Goal: Task Accomplishment & Management: Manage account settings

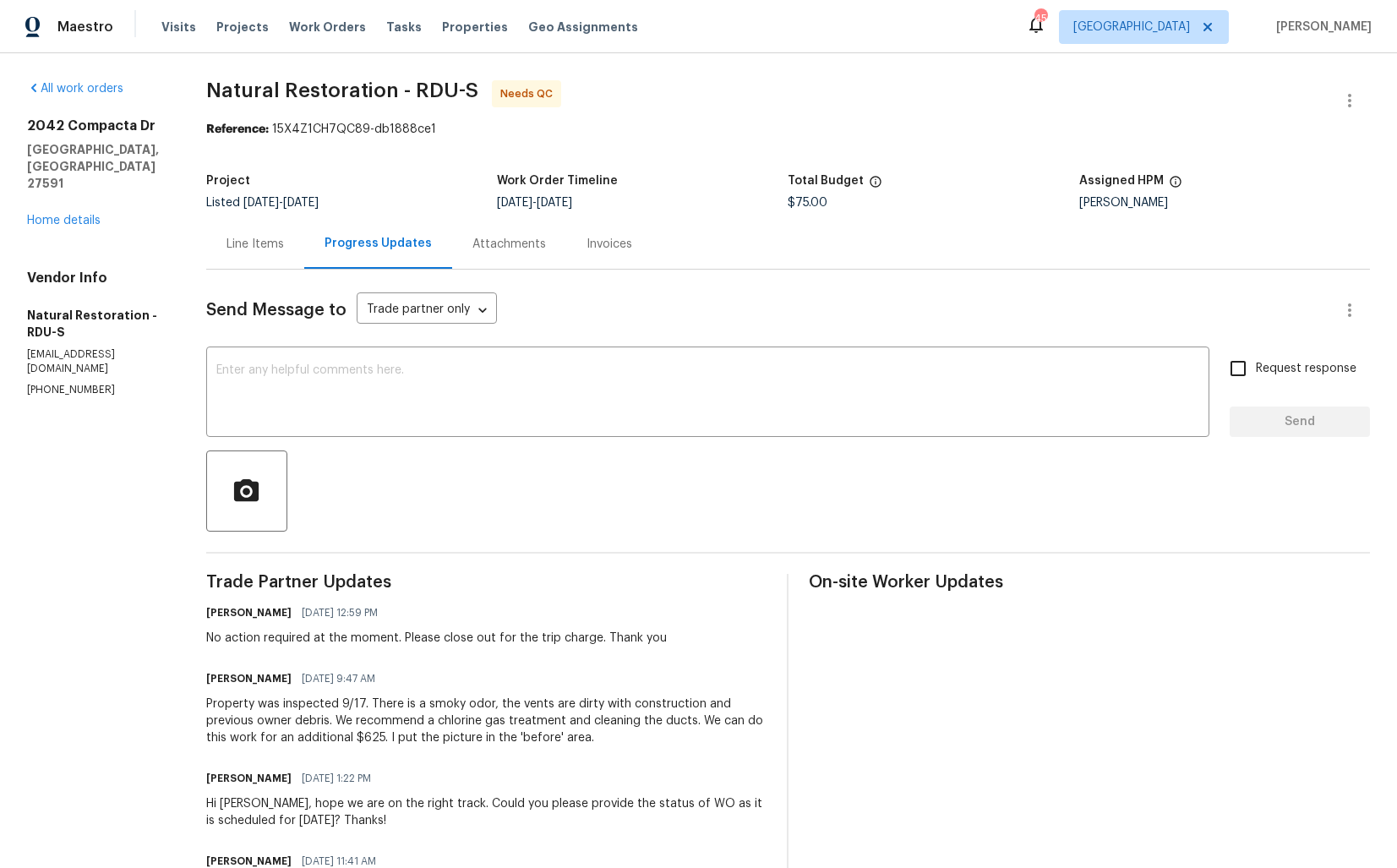
click at [258, 265] on div "Line Items" at bounding box center [255, 244] width 98 height 50
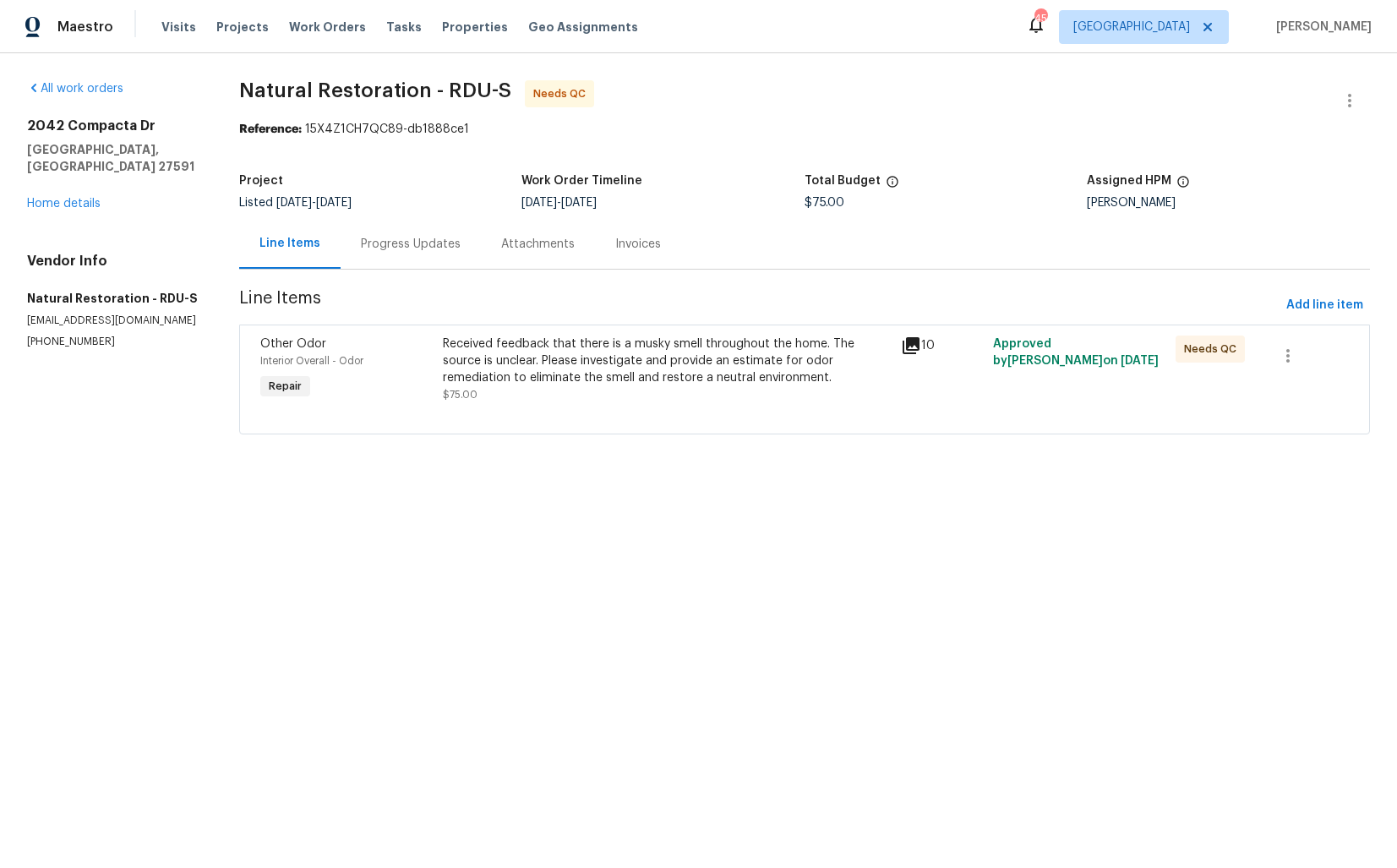
click at [404, 269] on div "Line Items Progress Updates Attachments Invoices" at bounding box center [805, 244] width 1132 height 51
click at [398, 235] on div "Progress Updates" at bounding box center [411, 244] width 140 height 50
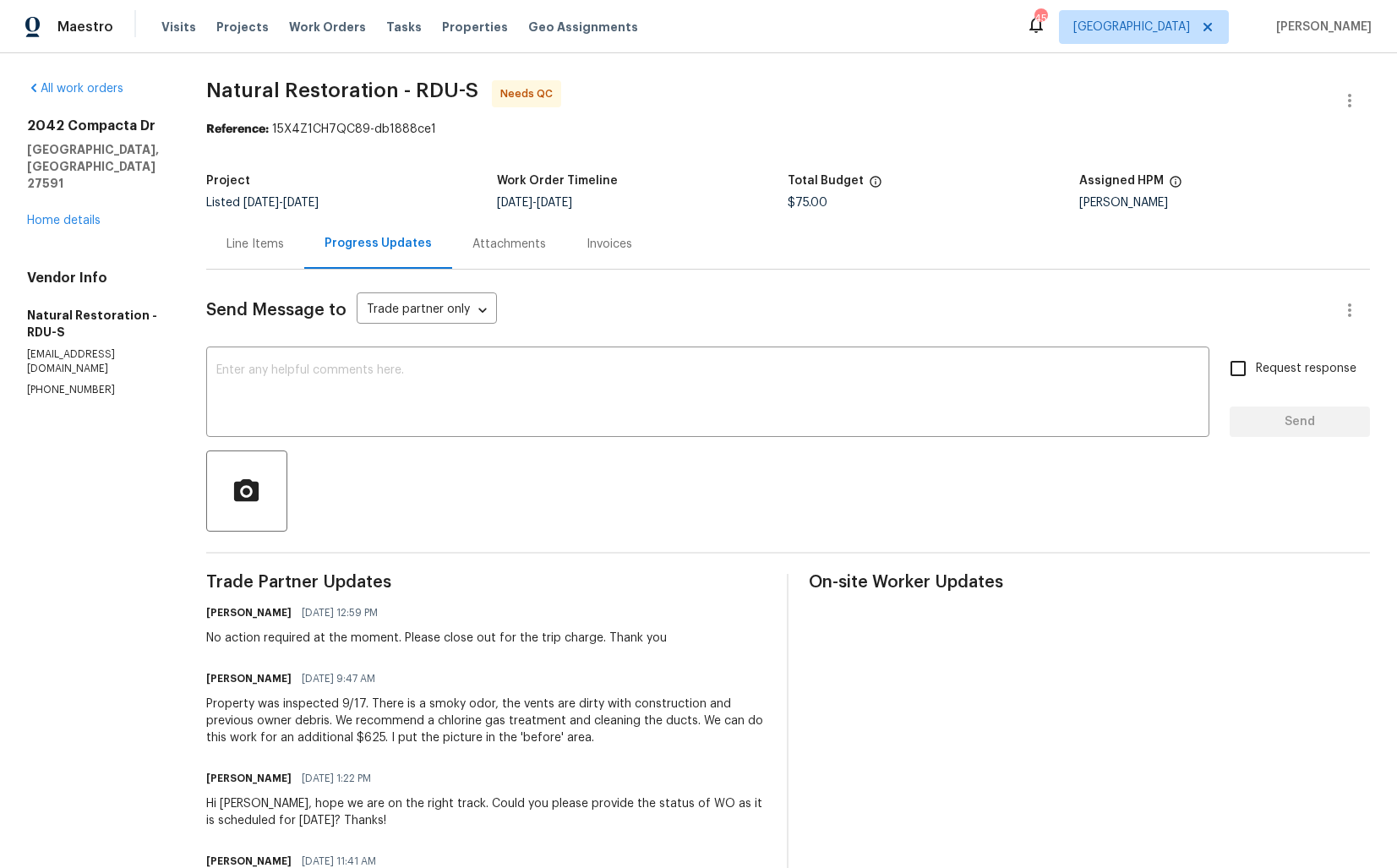
click at [240, 255] on div "Line Items" at bounding box center [255, 244] width 98 height 50
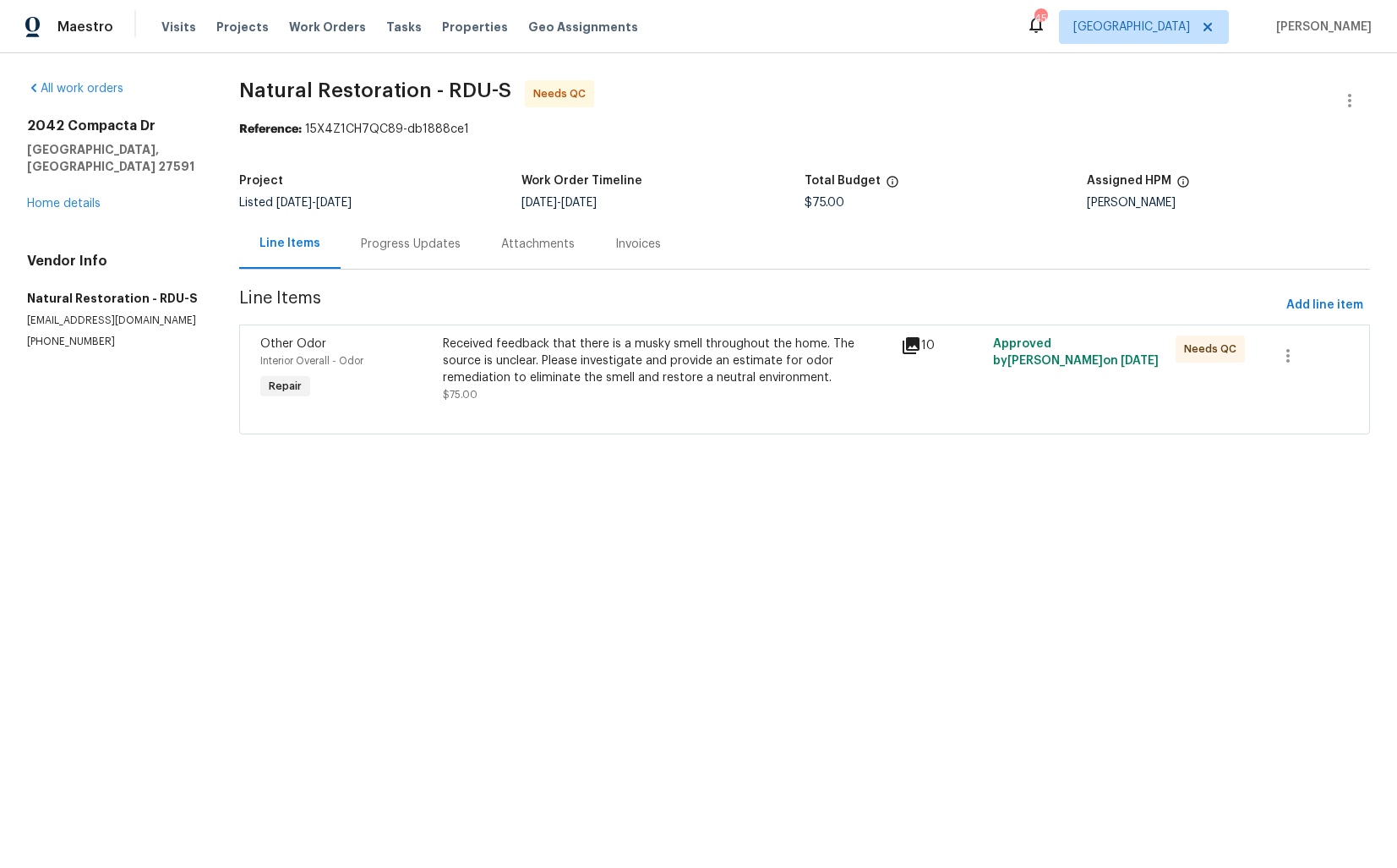
click at [404, 246] on div "Progress Updates" at bounding box center [411, 244] width 99 height 17
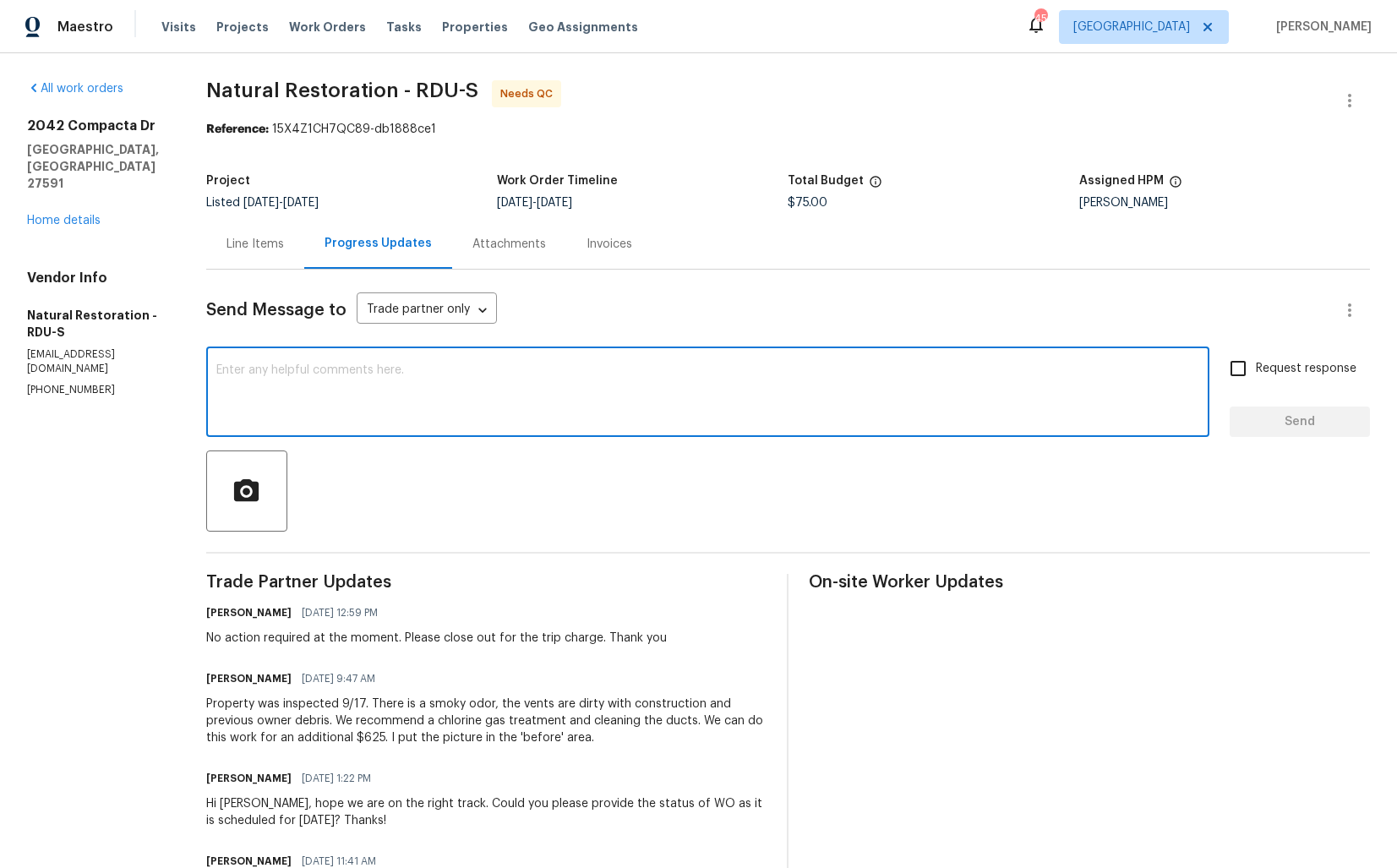
click at [461, 379] on textarea at bounding box center [708, 394] width 983 height 60
click at [217, 682] on h6 "Laura" at bounding box center [249, 678] width 86 height 17
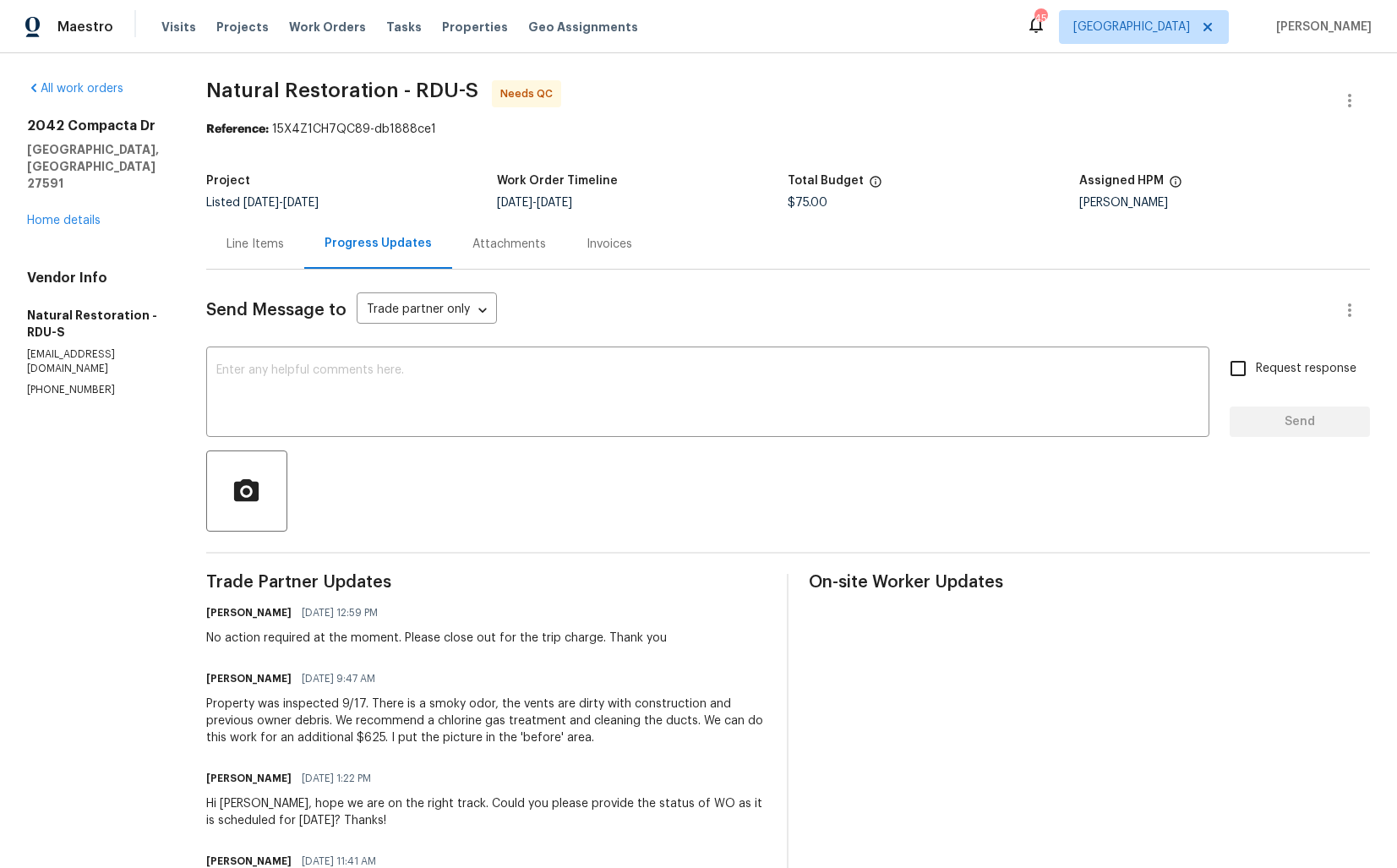
click at [217, 682] on h6 "Laura" at bounding box center [249, 678] width 86 height 17
copy h6 "Laura"
click at [489, 429] on div "x ​" at bounding box center [707, 394] width 1003 height 87
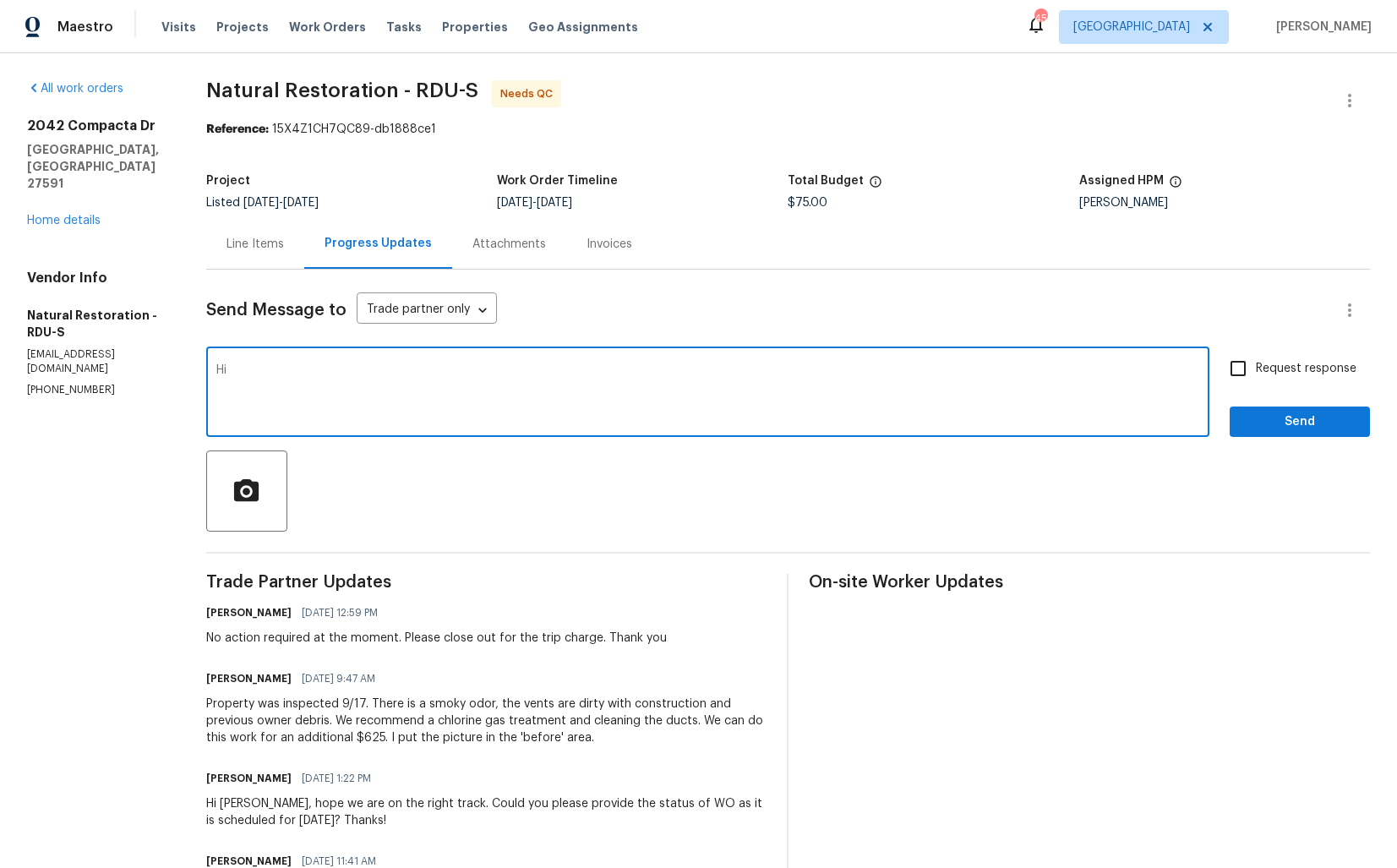
paste textarea "Laura"
type textarea "H"
paste textarea "Laura"
type textarea "Laura, the WO is approved. Thanks!"
click at [1278, 425] on span "Send" at bounding box center [1301, 422] width 113 height 21
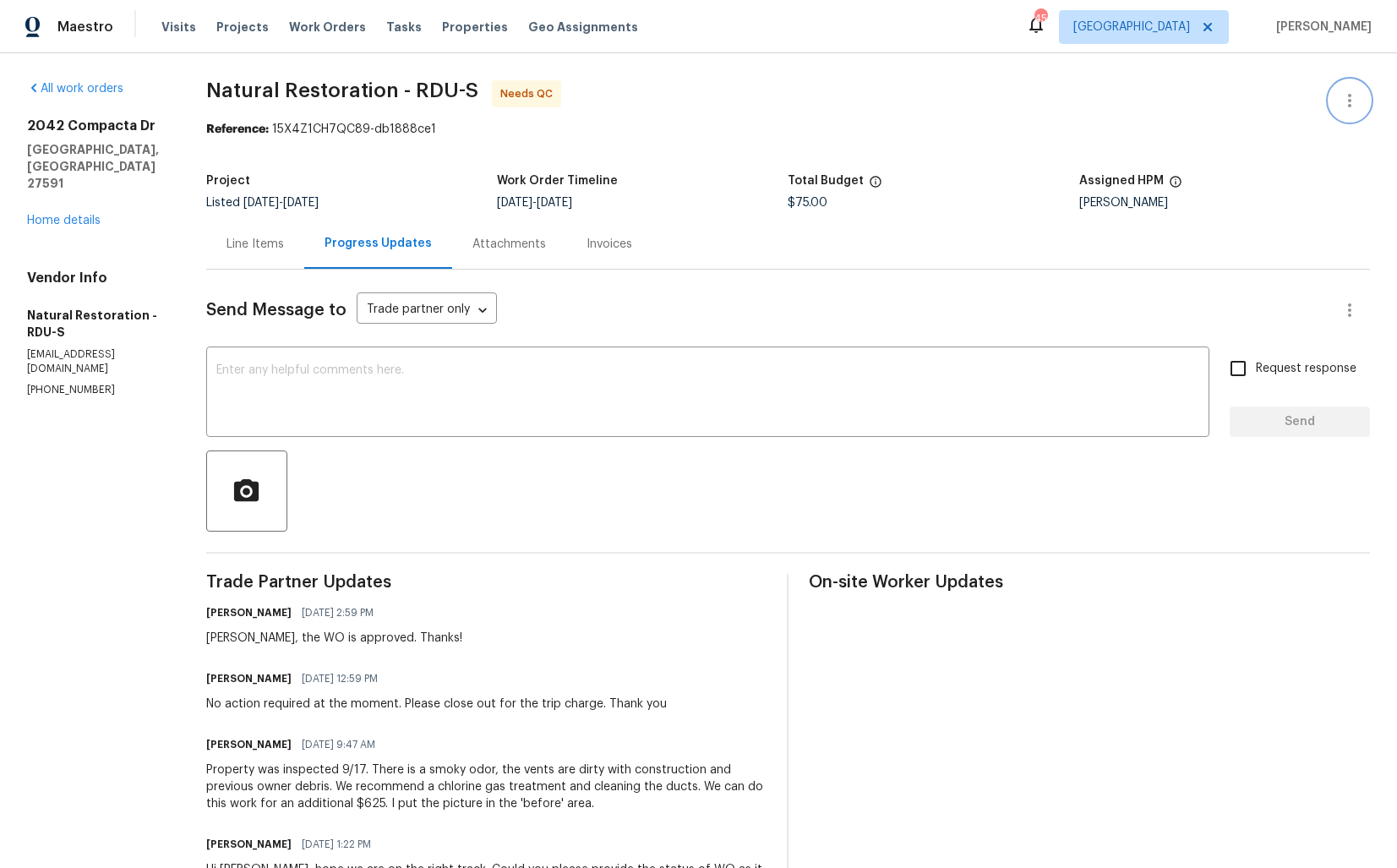
click at [1342, 93] on icon "button" at bounding box center [1350, 100] width 20 height 20
click at [1267, 100] on li "Edit" at bounding box center [1296, 101] width 183 height 28
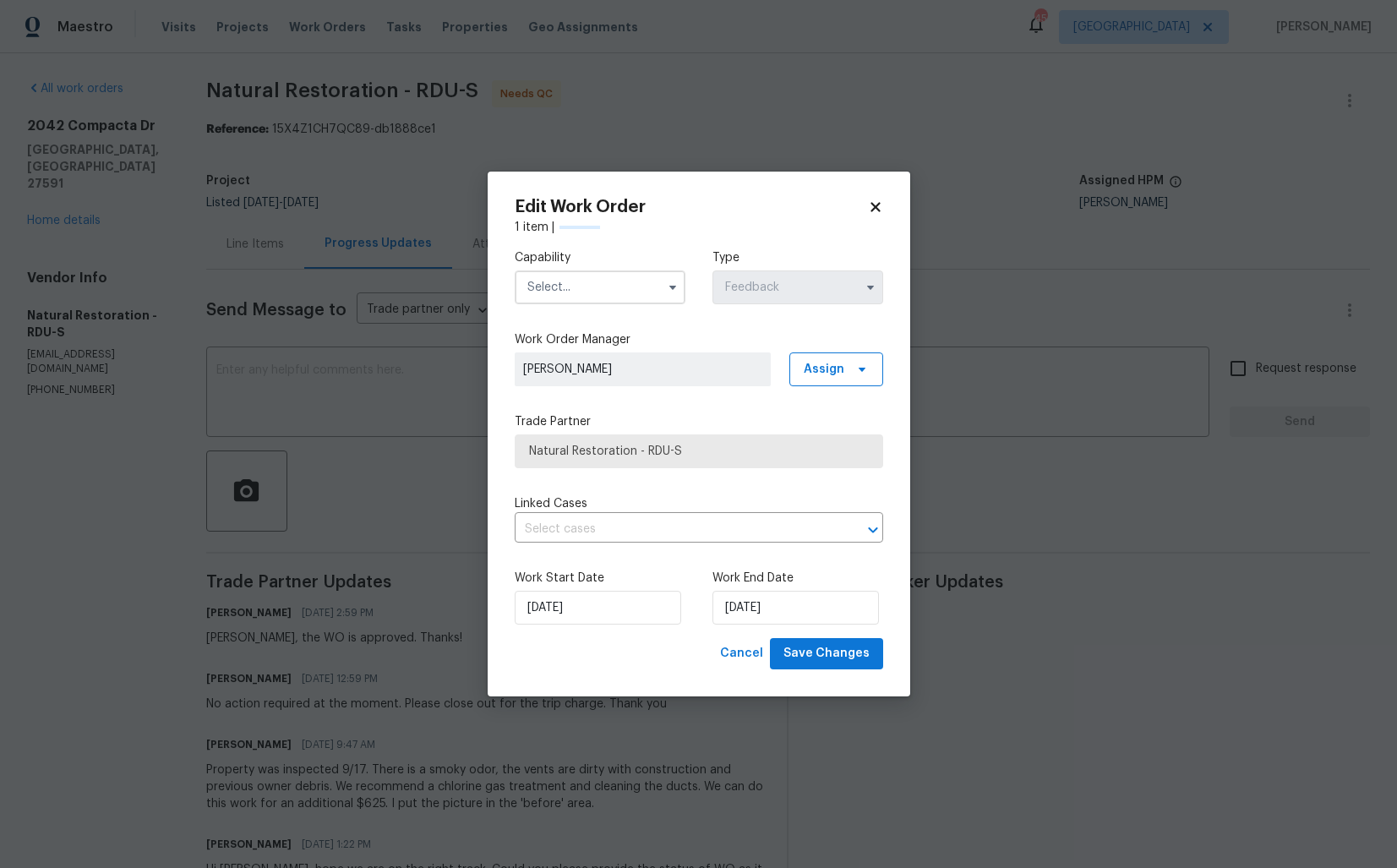
click at [641, 290] on input "text" at bounding box center [601, 287] width 171 height 34
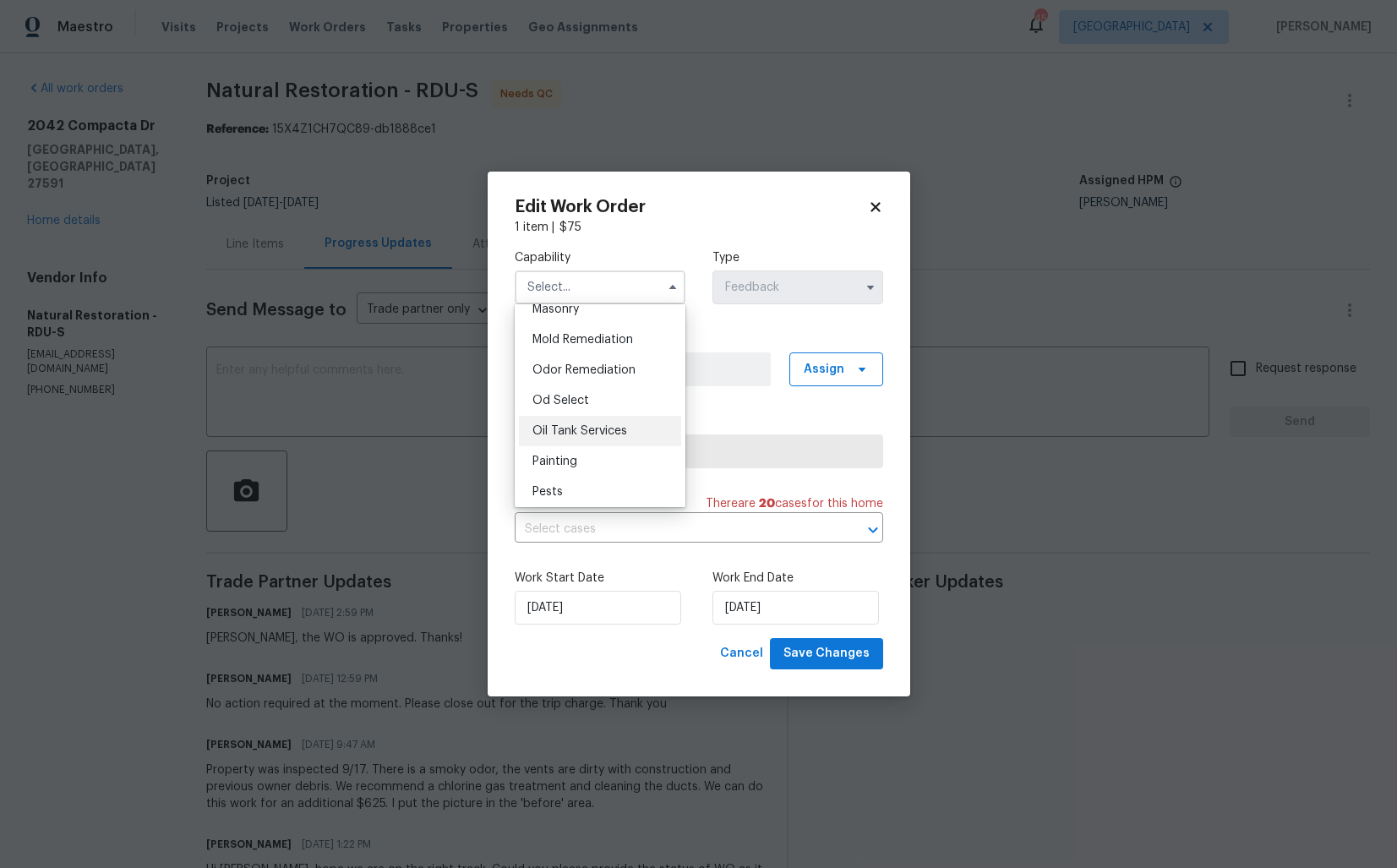
scroll to position [1281, 0]
click at [599, 369] on span "Odor Remediation" at bounding box center [585, 372] width 103 height 12
type input "Odor Remediation"
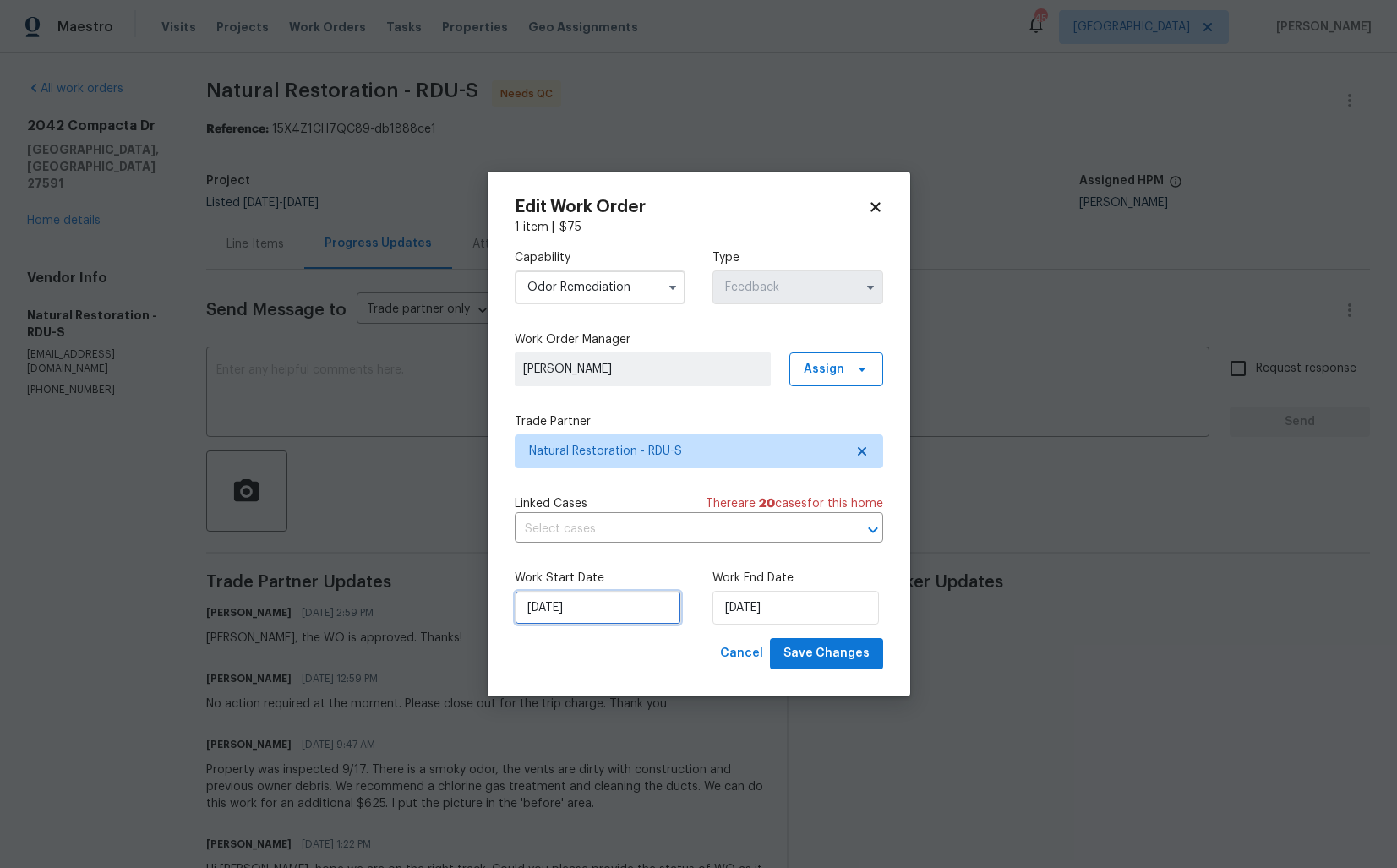
click at [576, 602] on input "11/09/2025" at bounding box center [598, 608] width 166 height 34
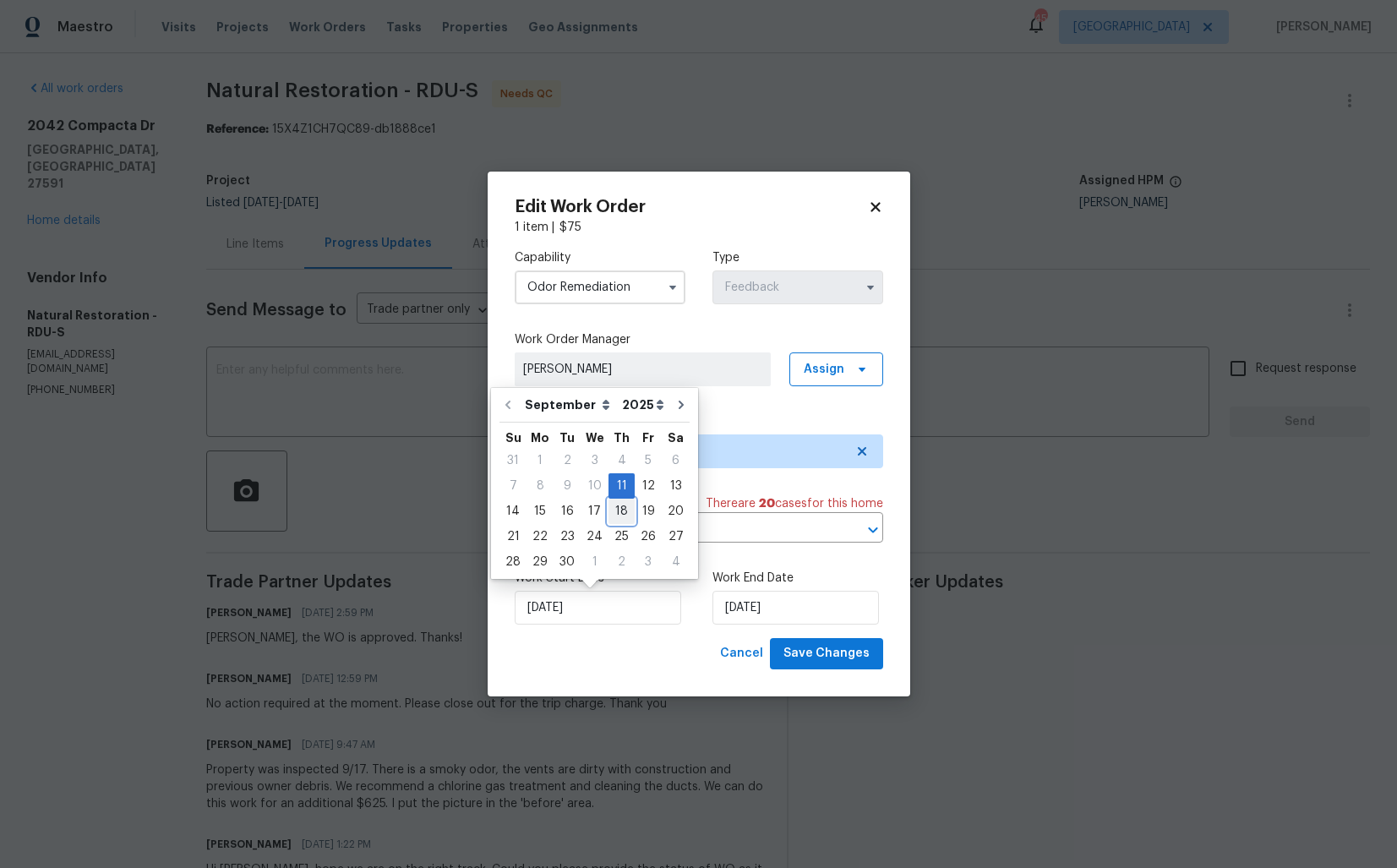
click at [620, 514] on div "18" at bounding box center [621, 511] width 26 height 24
type input "18/09/2025"
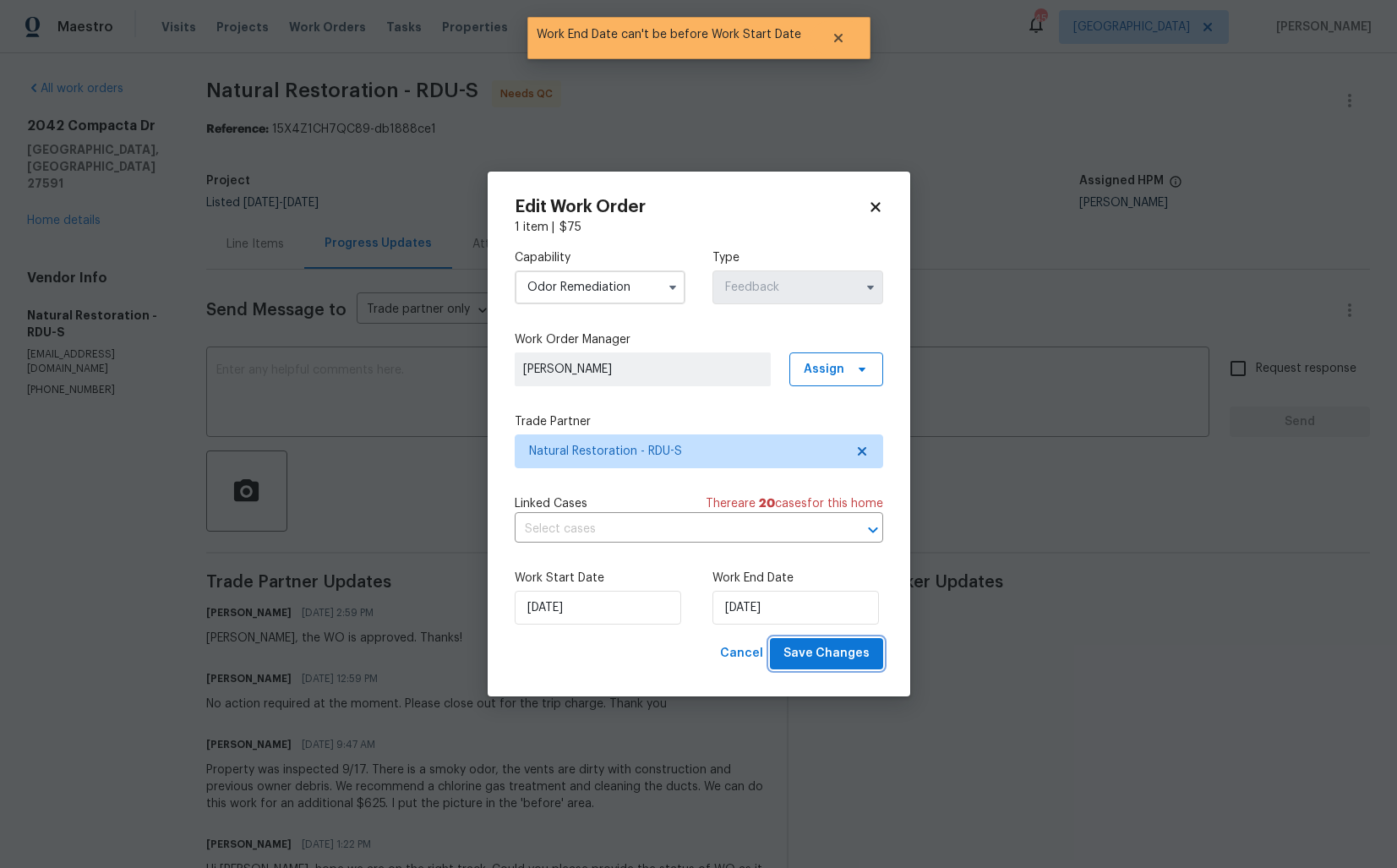
click at [847, 651] on span "Save Changes" at bounding box center [826, 653] width 87 height 21
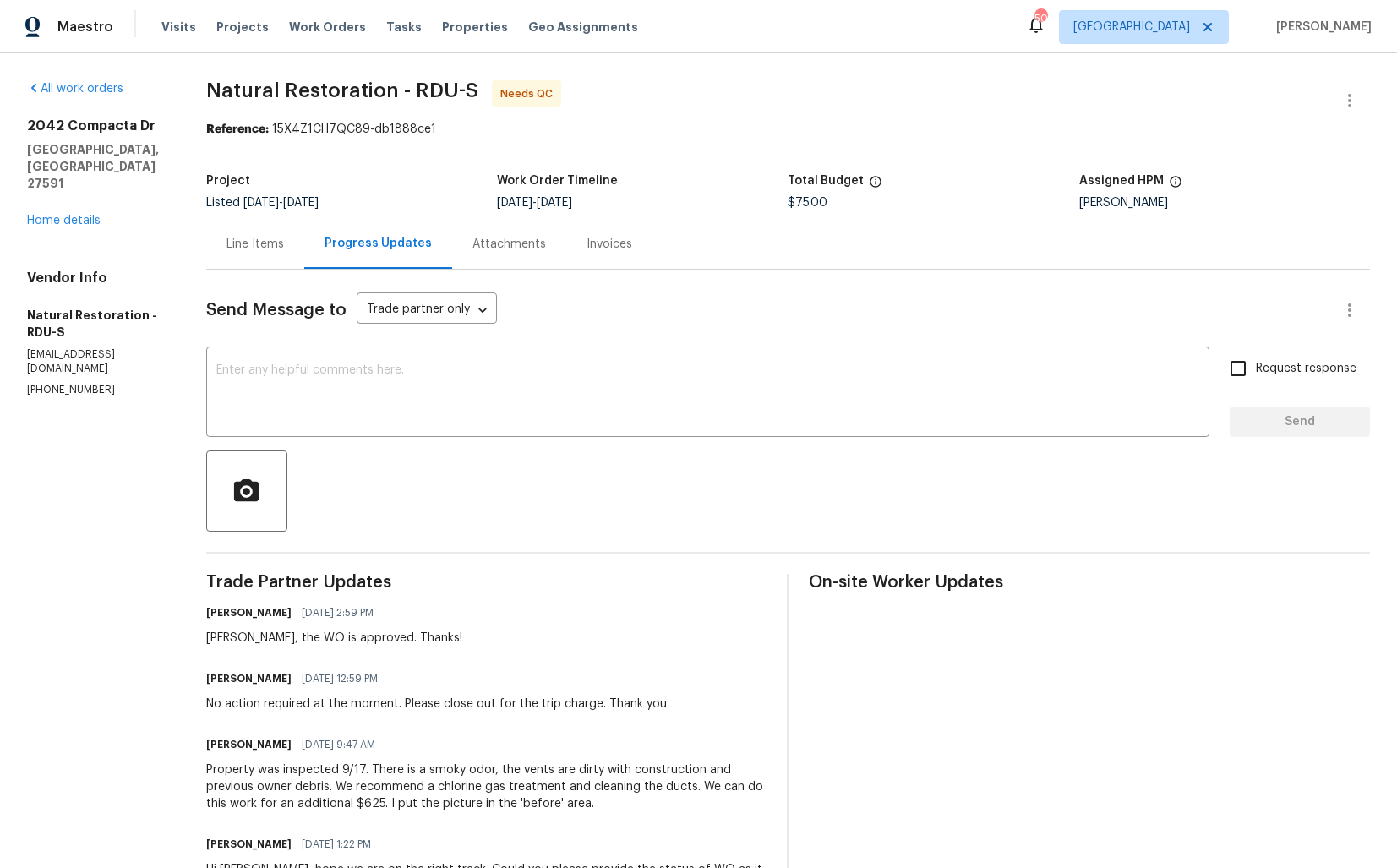
click at [255, 257] on div "Line Items" at bounding box center [255, 244] width 98 height 50
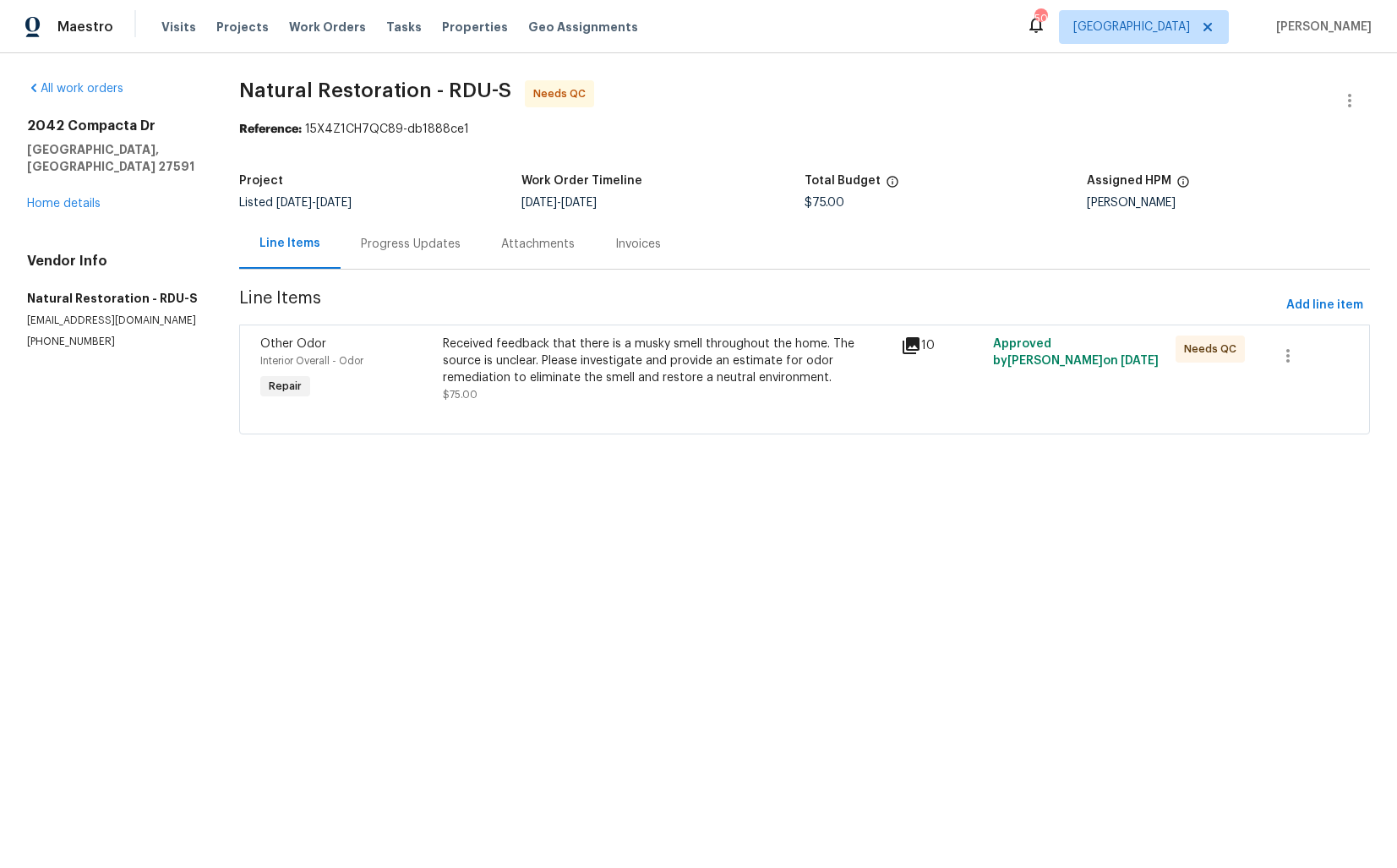
click at [560, 361] on div "Received feedback that there is a musky smell throughout the home. The source i…" at bounding box center [666, 361] width 448 height 51
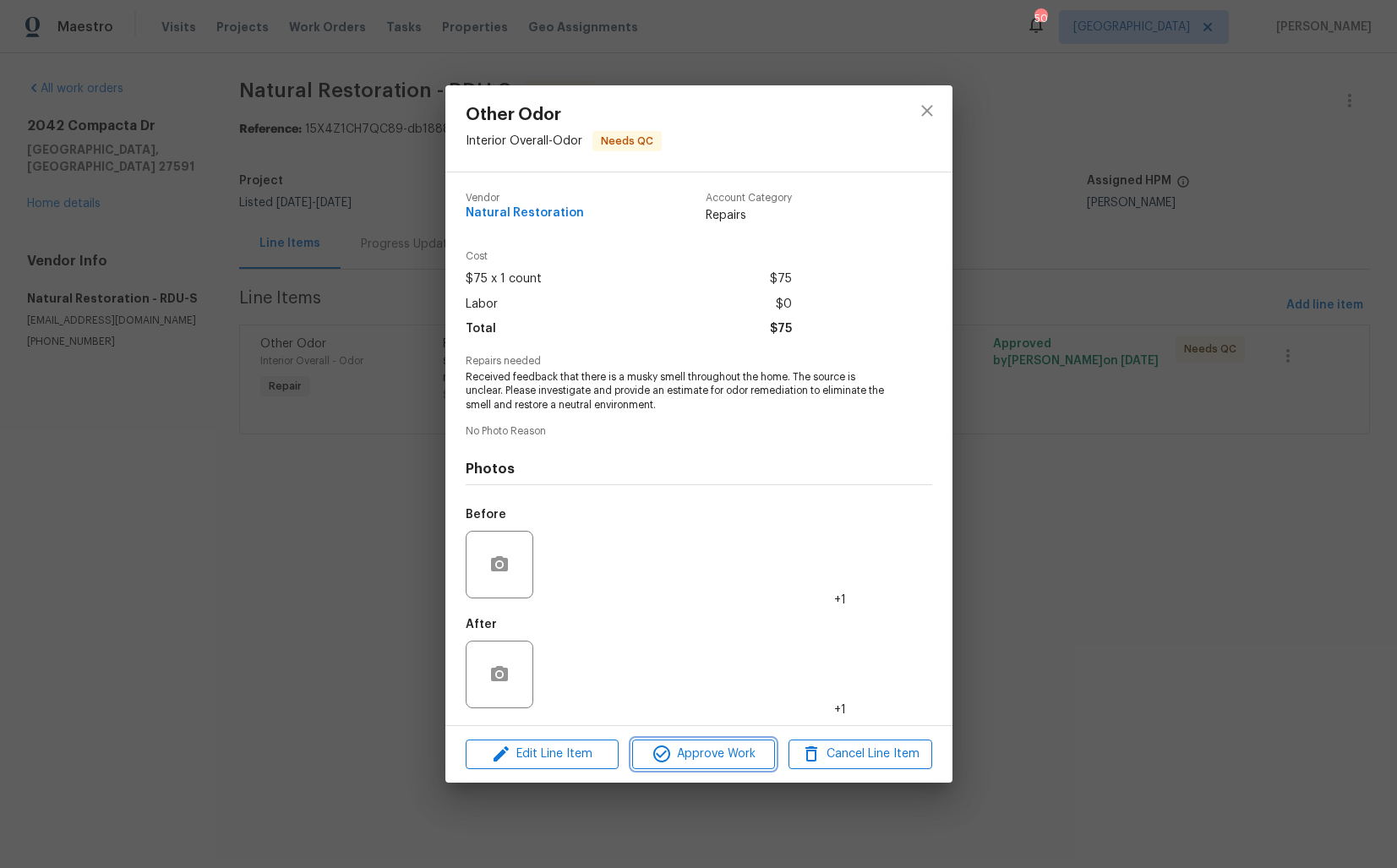
click at [674, 752] on span "Approve Work" at bounding box center [703, 754] width 132 height 21
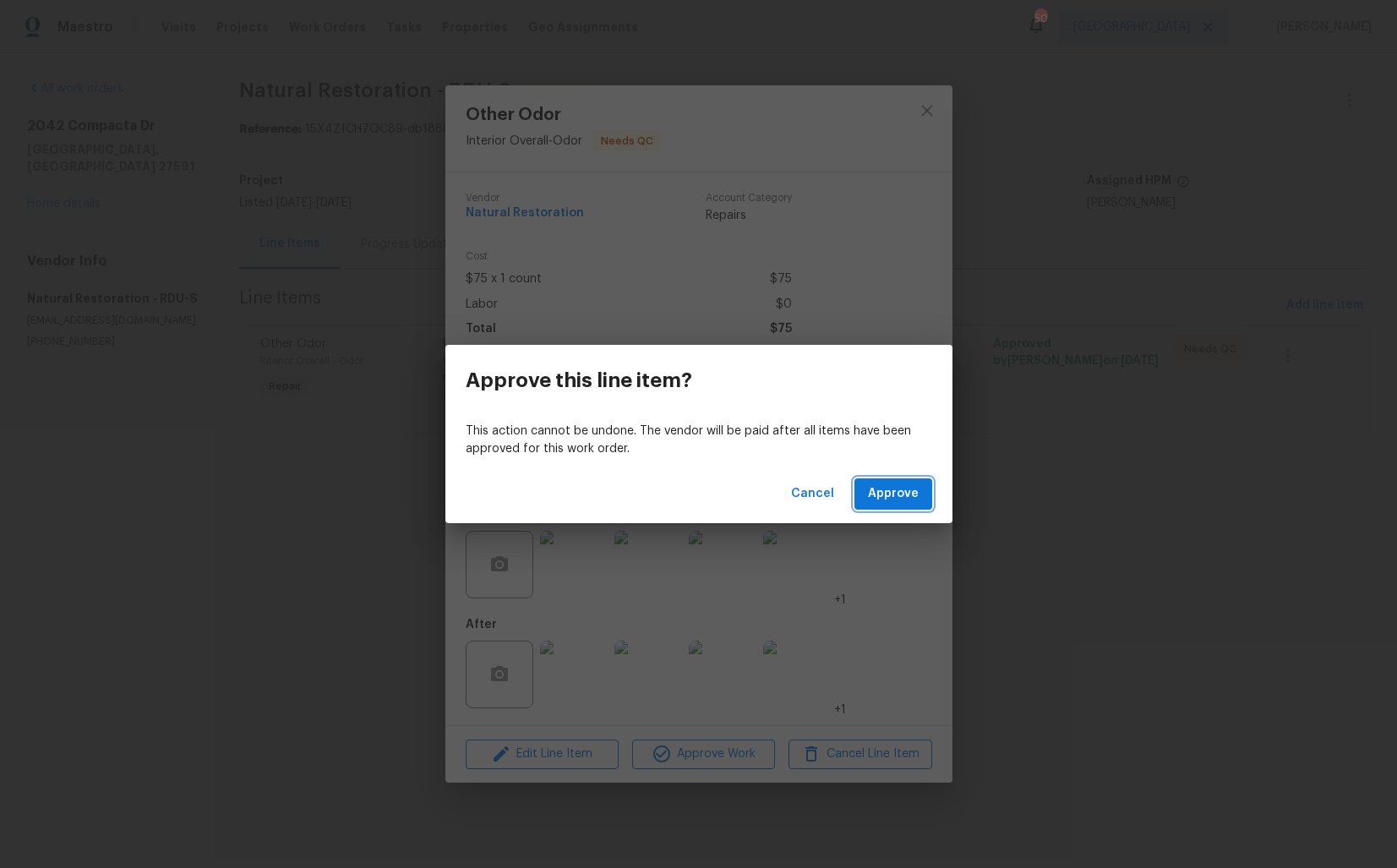
click at [903, 488] on span "Approve" at bounding box center [893, 493] width 51 height 21
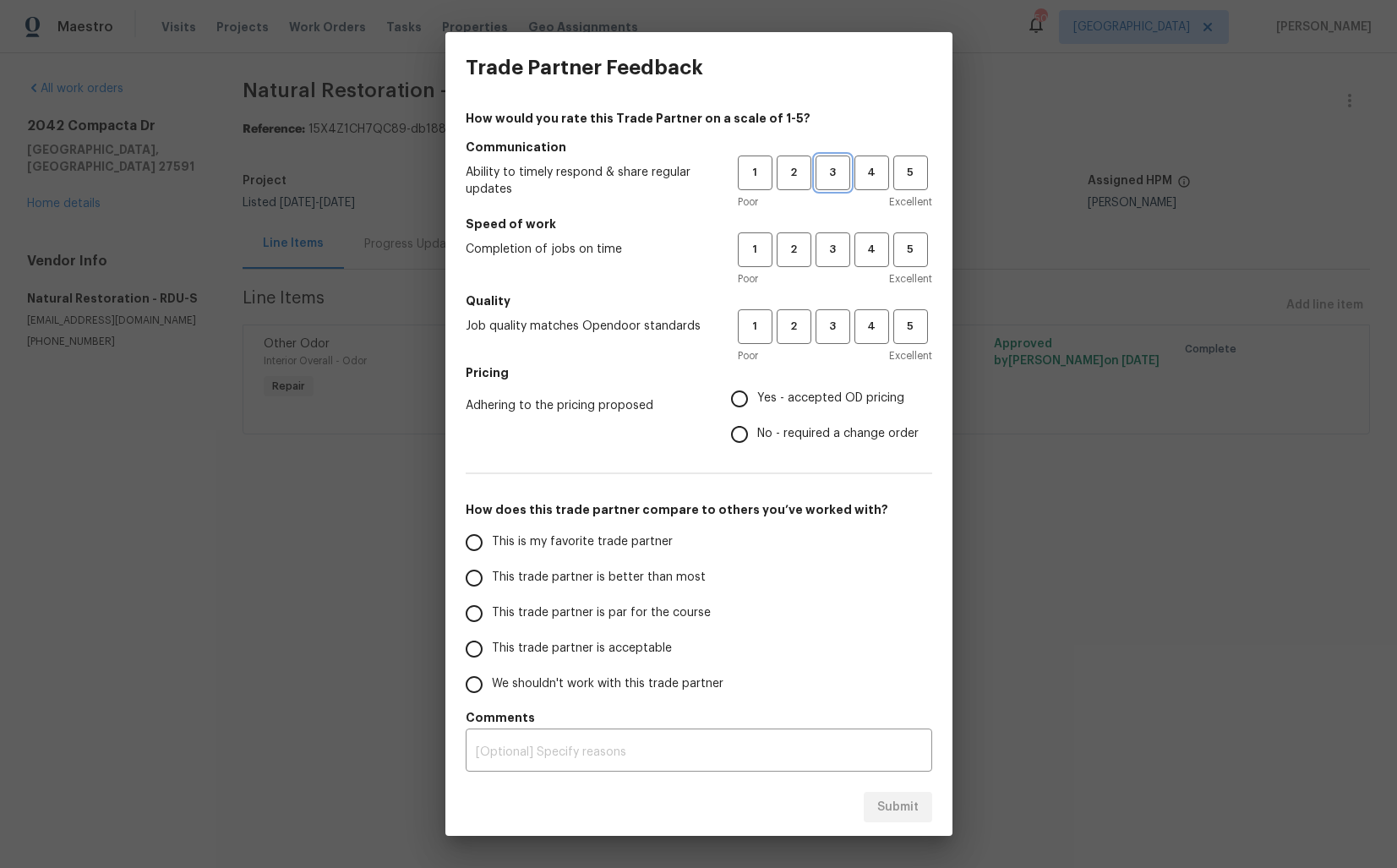
click at [835, 182] on span "3" at bounding box center [832, 173] width 31 height 20
click at [836, 244] on span "3" at bounding box center [832, 250] width 31 height 20
click at [831, 324] on span "3" at bounding box center [832, 327] width 31 height 20
click at [757, 428] on input "No - required a change order" at bounding box center [740, 434] width 36 height 36
radio input "true"
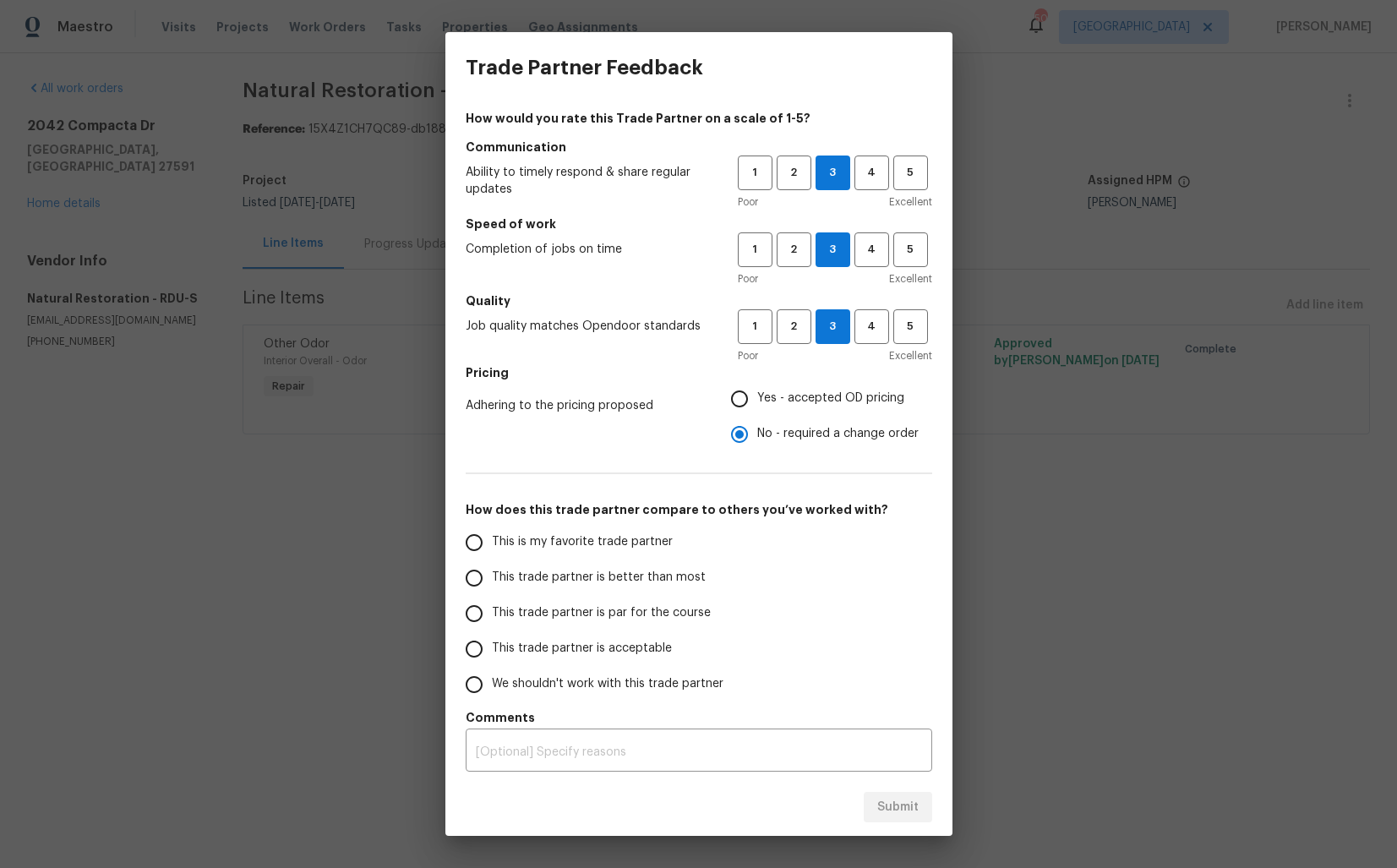
click at [612, 581] on span "This trade partner is better than most" at bounding box center [599, 578] width 214 height 18
click at [492, 581] on input "This trade partner is better than most" at bounding box center [474, 579] width 36 height 36
click at [887, 801] on span "Submit" at bounding box center [898, 807] width 42 height 21
radio input "true"
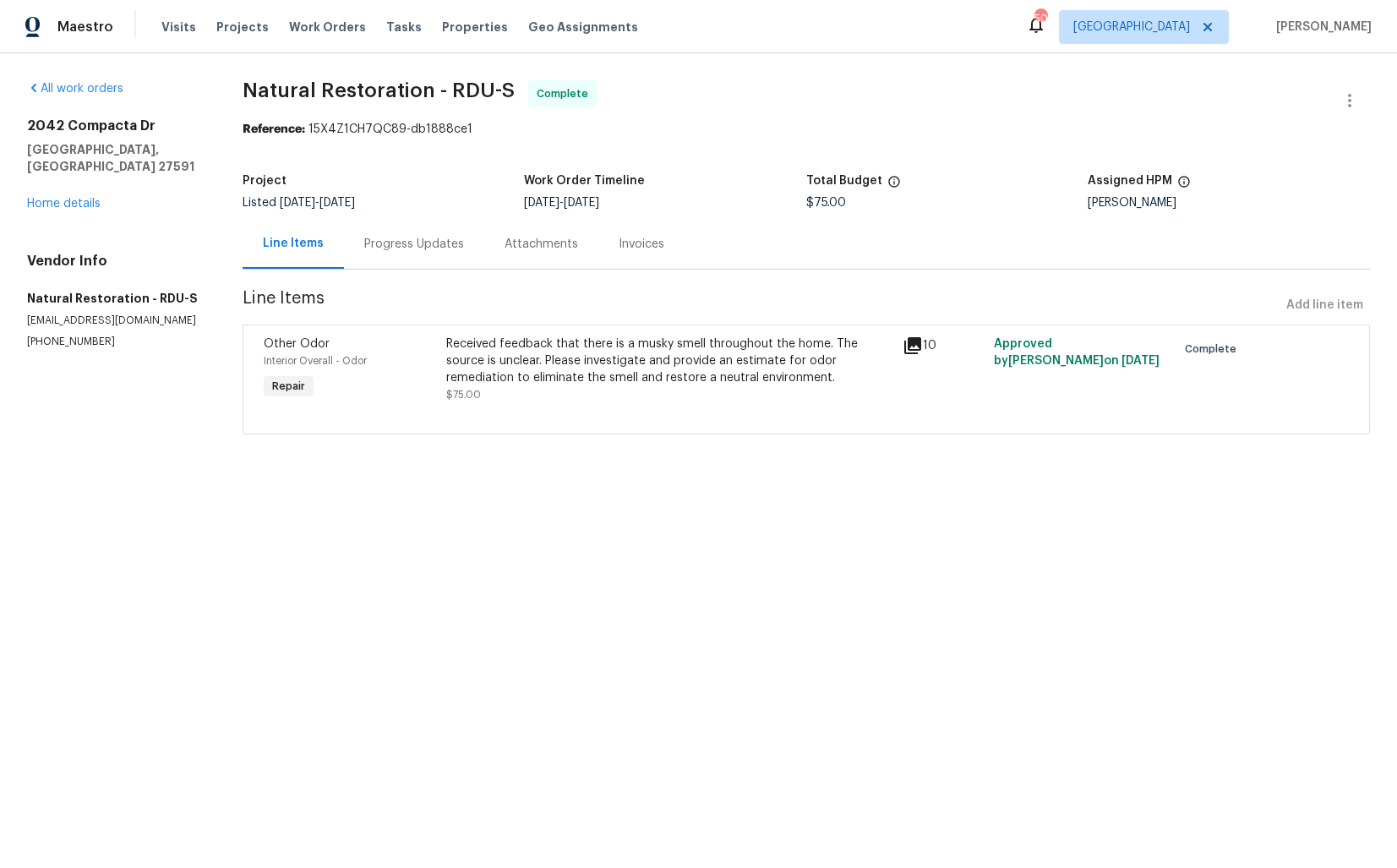
click at [404, 246] on div "Progress Updates" at bounding box center [414, 244] width 99 height 17
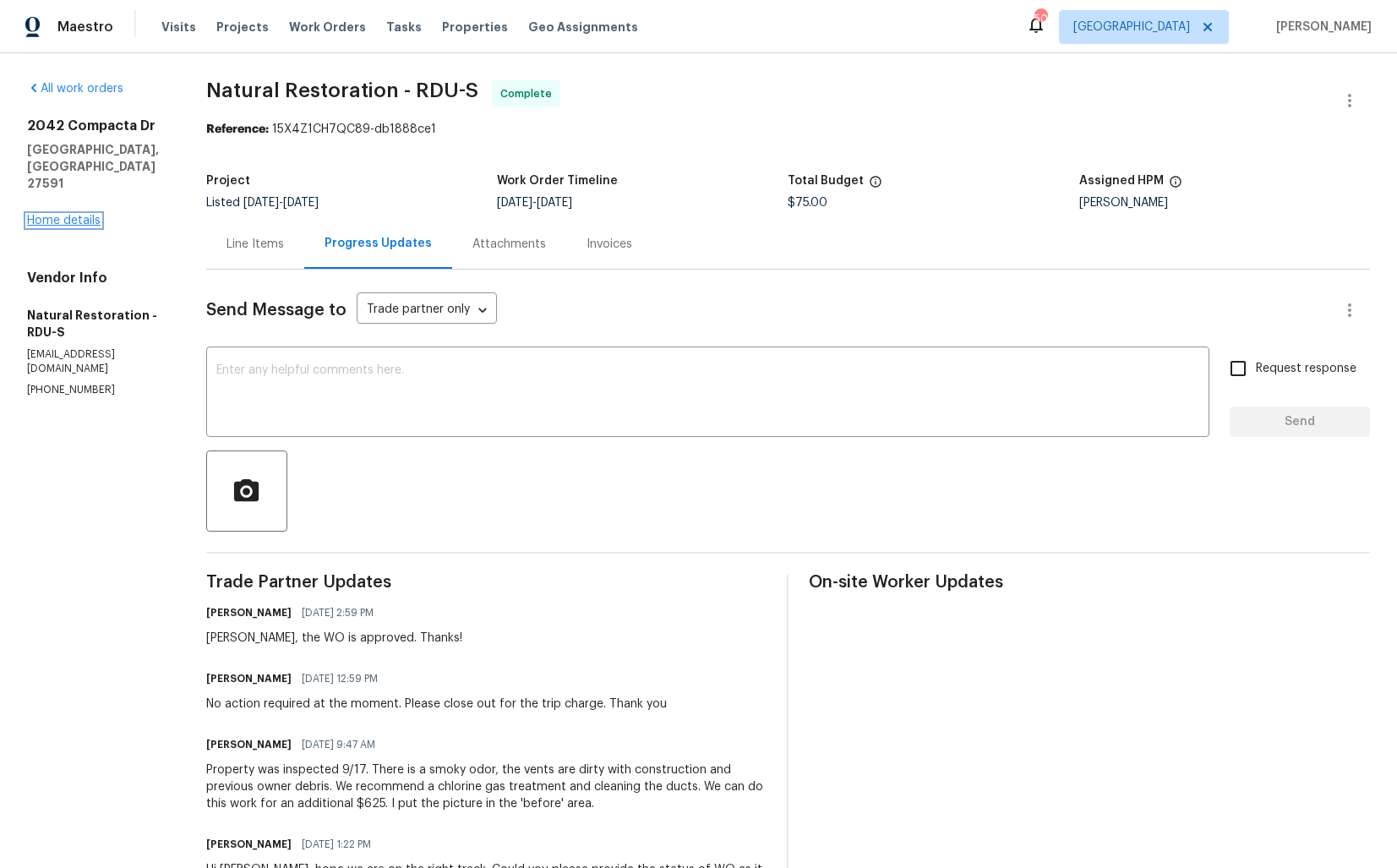
click at [88, 215] on link "Home details" at bounding box center [64, 221] width 74 height 12
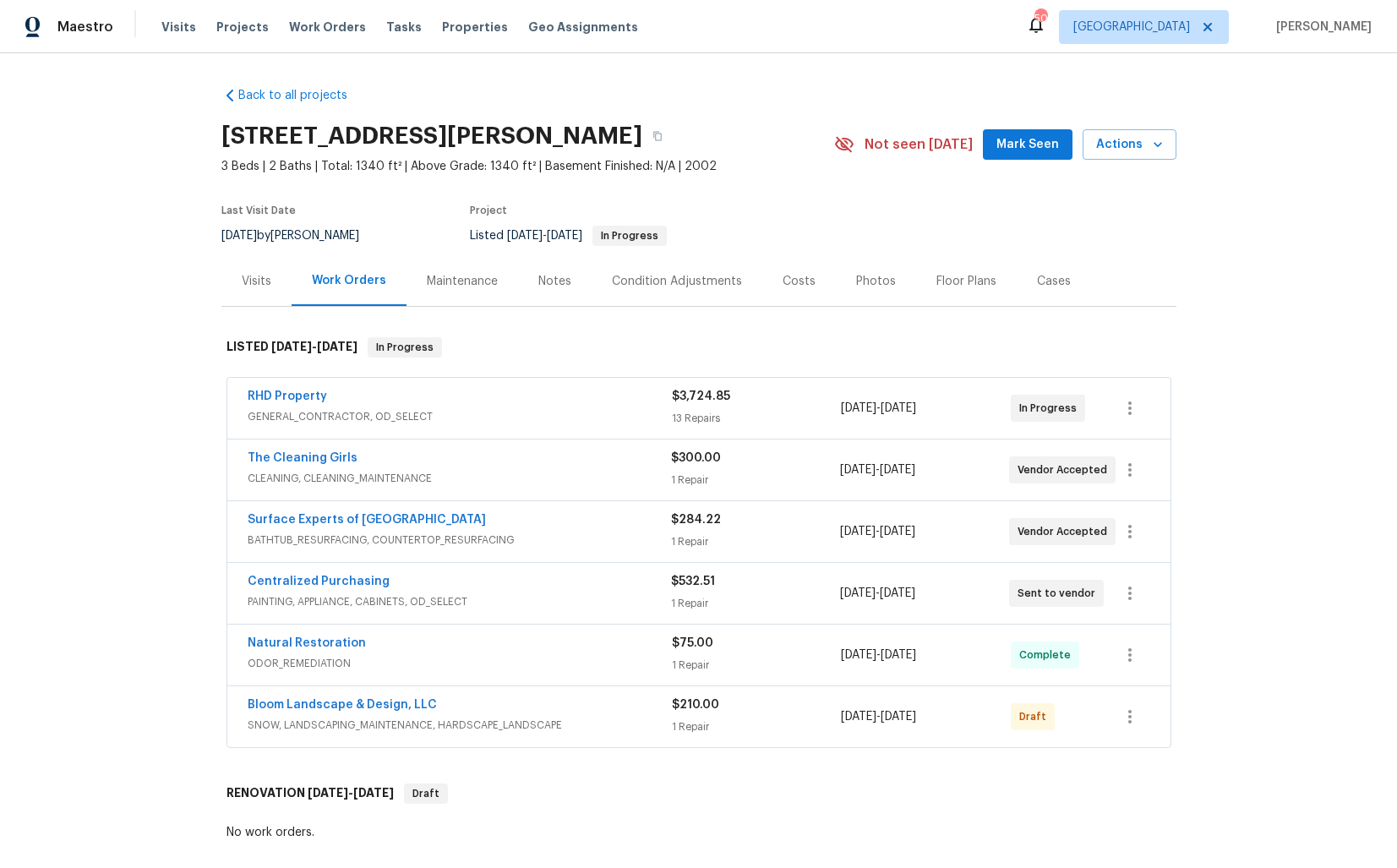
click at [495, 403] on div "RHD Property" at bounding box center [459, 398] width 425 height 20
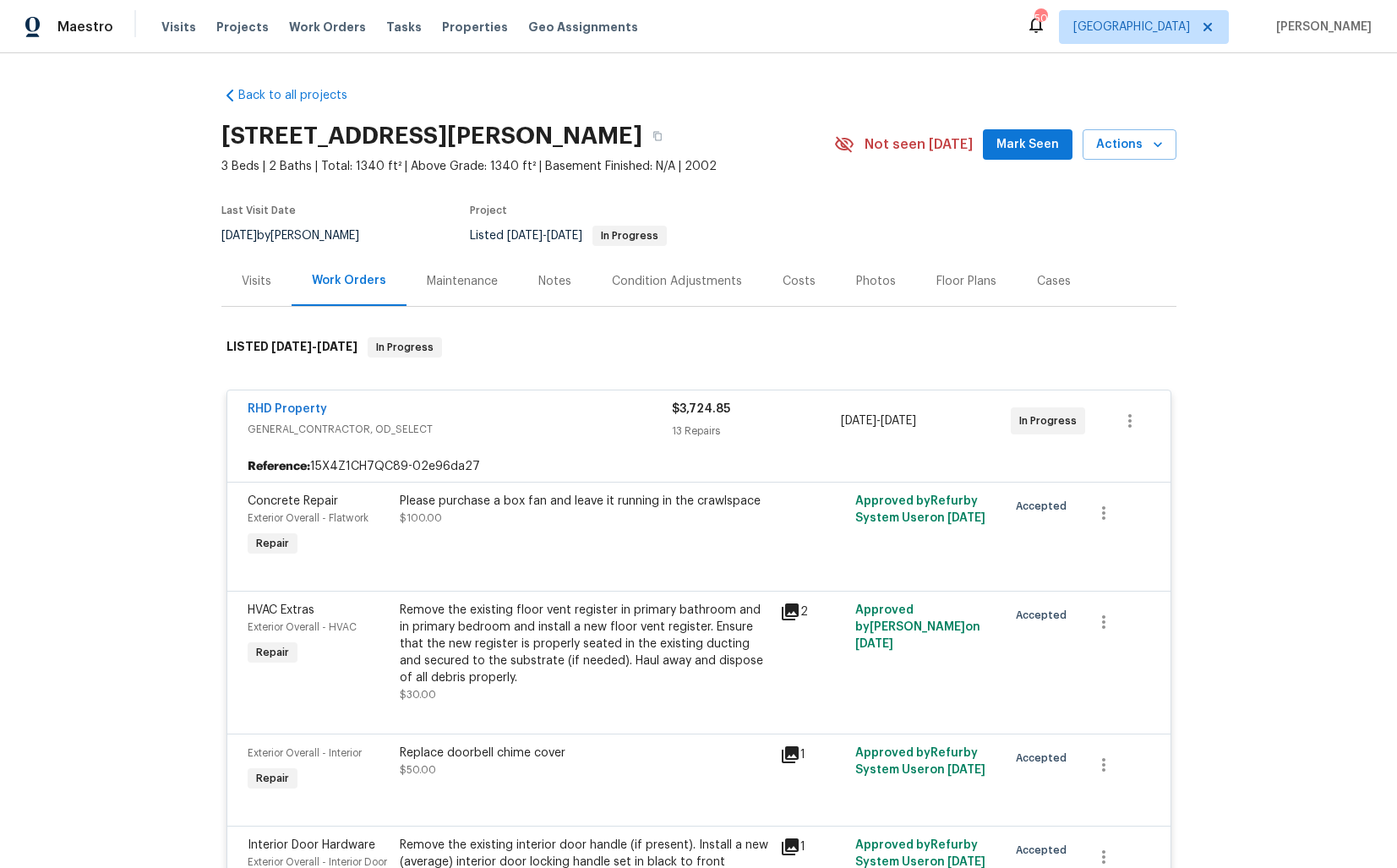
click at [473, 412] on div "RHD Property" at bounding box center [459, 411] width 425 height 20
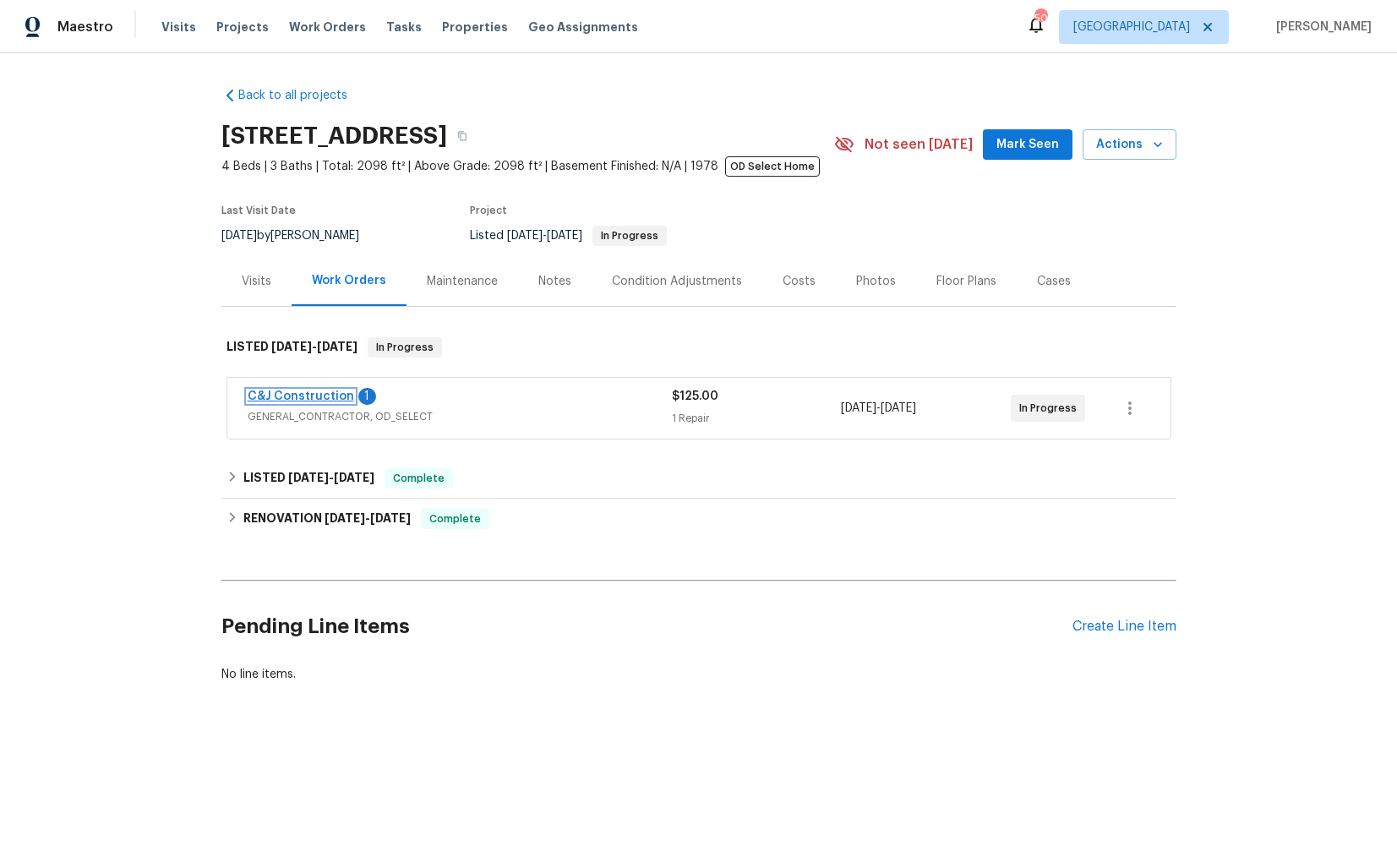
click at [314, 395] on link "C&J Construction" at bounding box center [300, 397] width 106 height 12
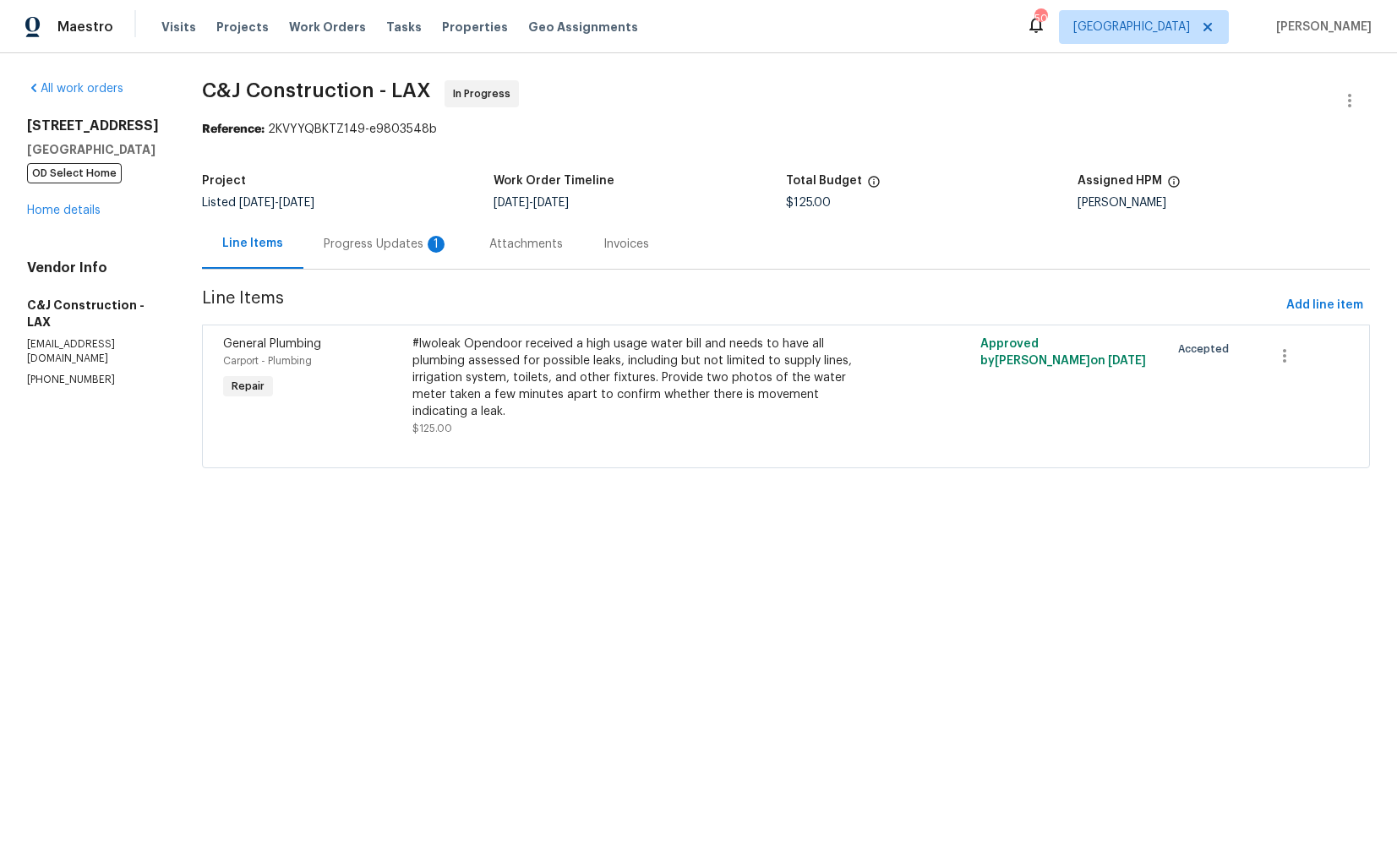
click at [409, 241] on div "Progress Updates 1" at bounding box center [387, 244] width 125 height 17
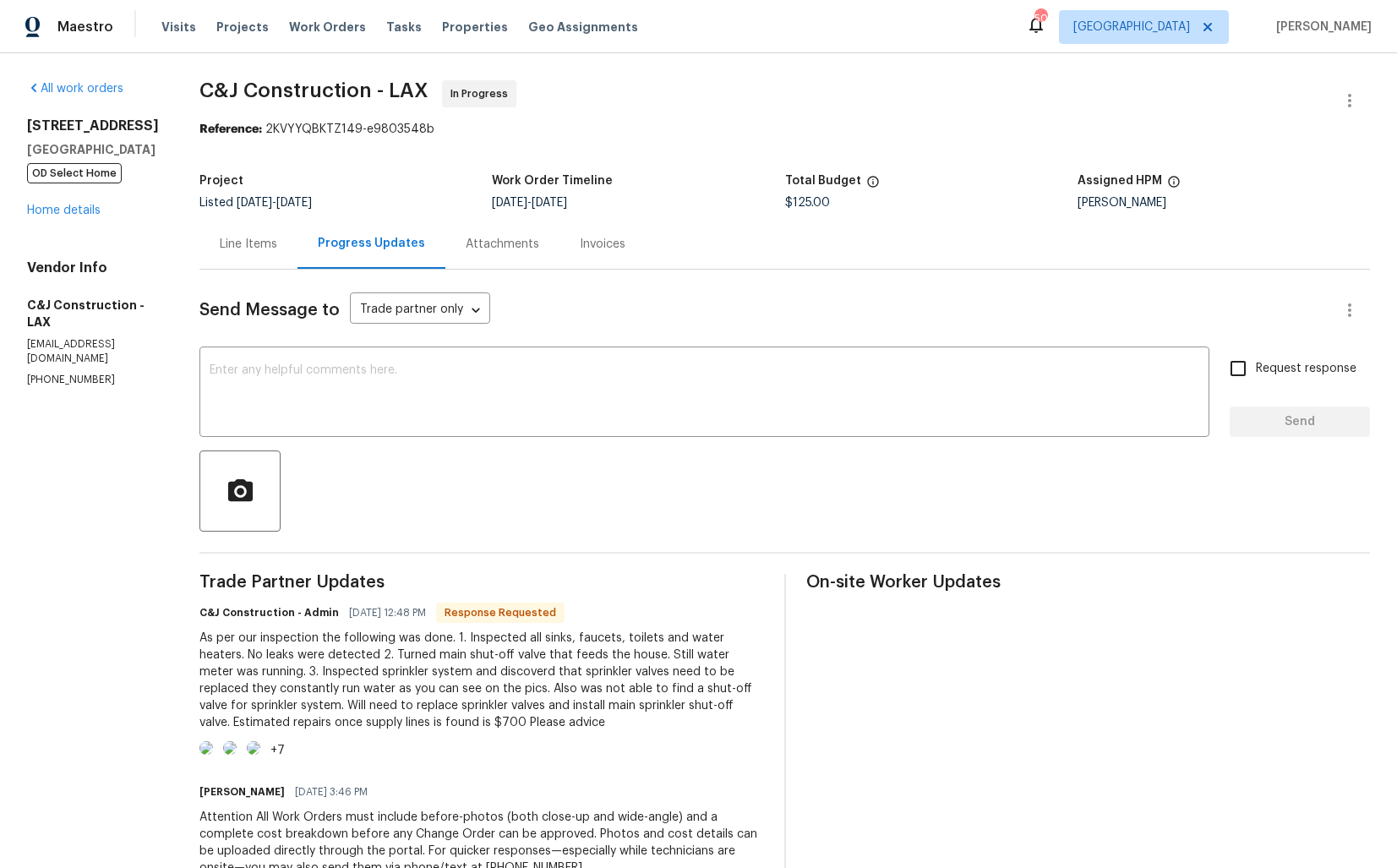
click at [257, 251] on div "Line Items" at bounding box center [249, 244] width 58 height 17
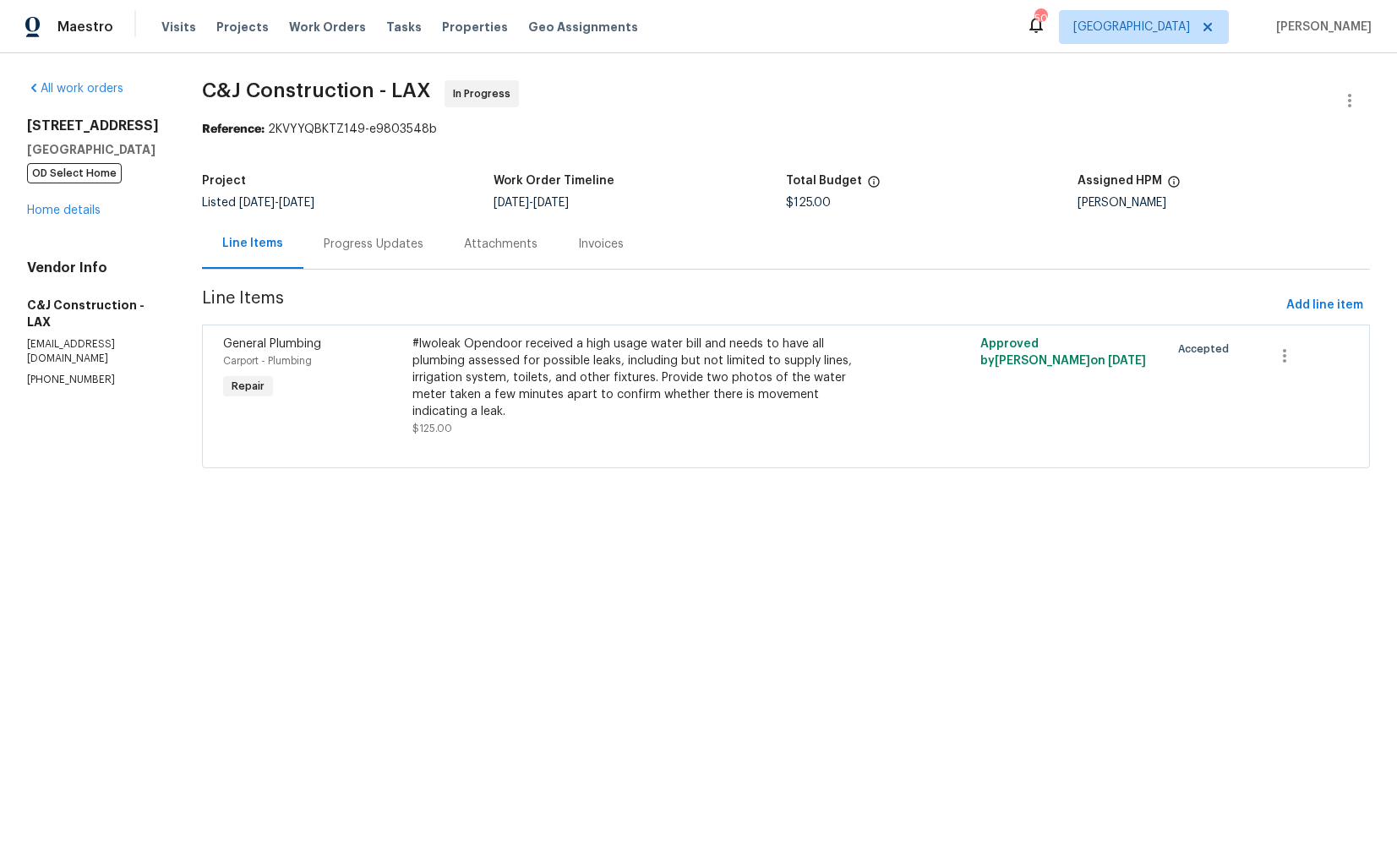
click at [374, 250] on div "Progress Updates" at bounding box center [374, 244] width 99 height 17
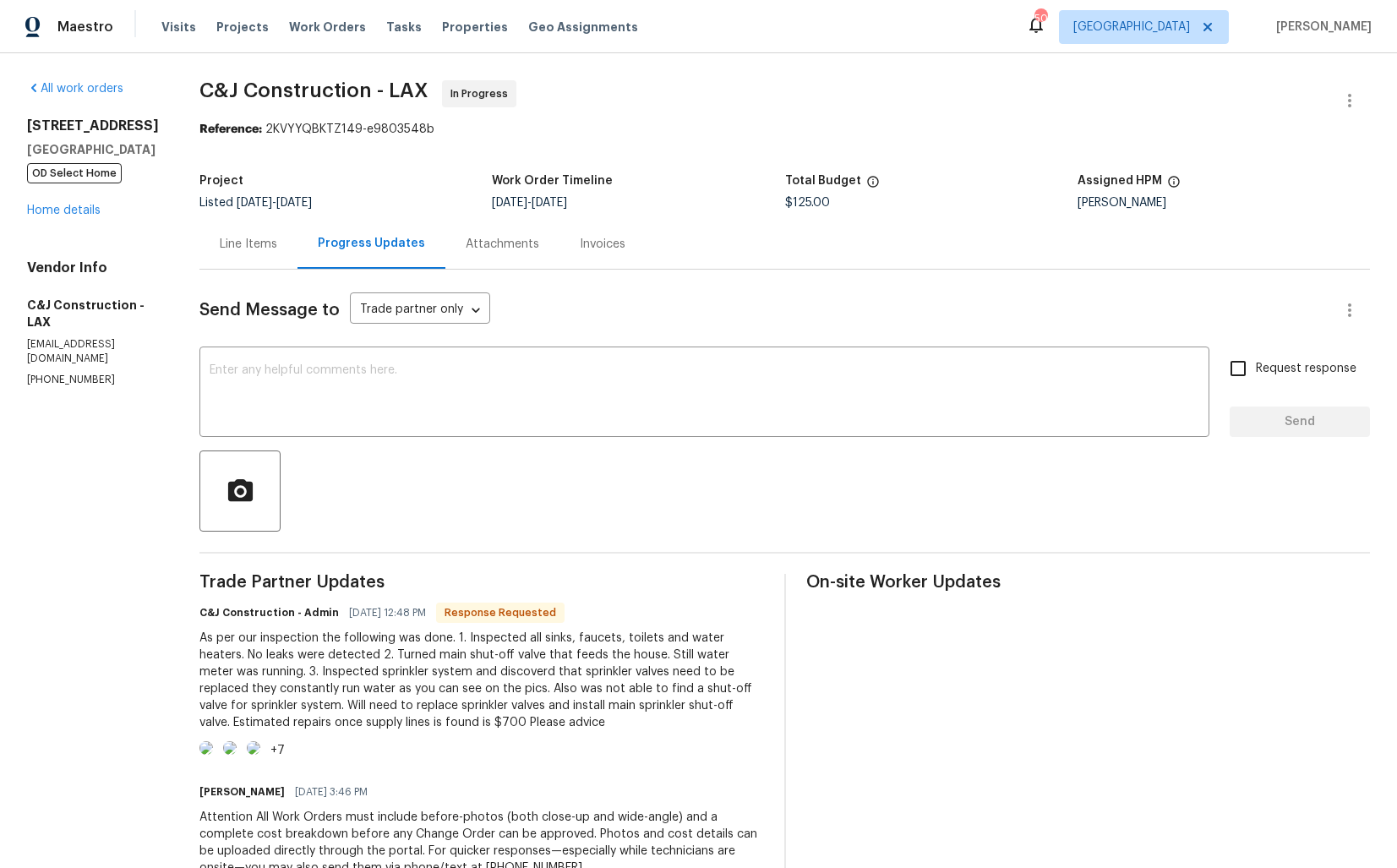
click at [419, 497] on div at bounding box center [786, 491] width 1171 height 82
click at [73, 214] on link "Home details" at bounding box center [64, 211] width 74 height 12
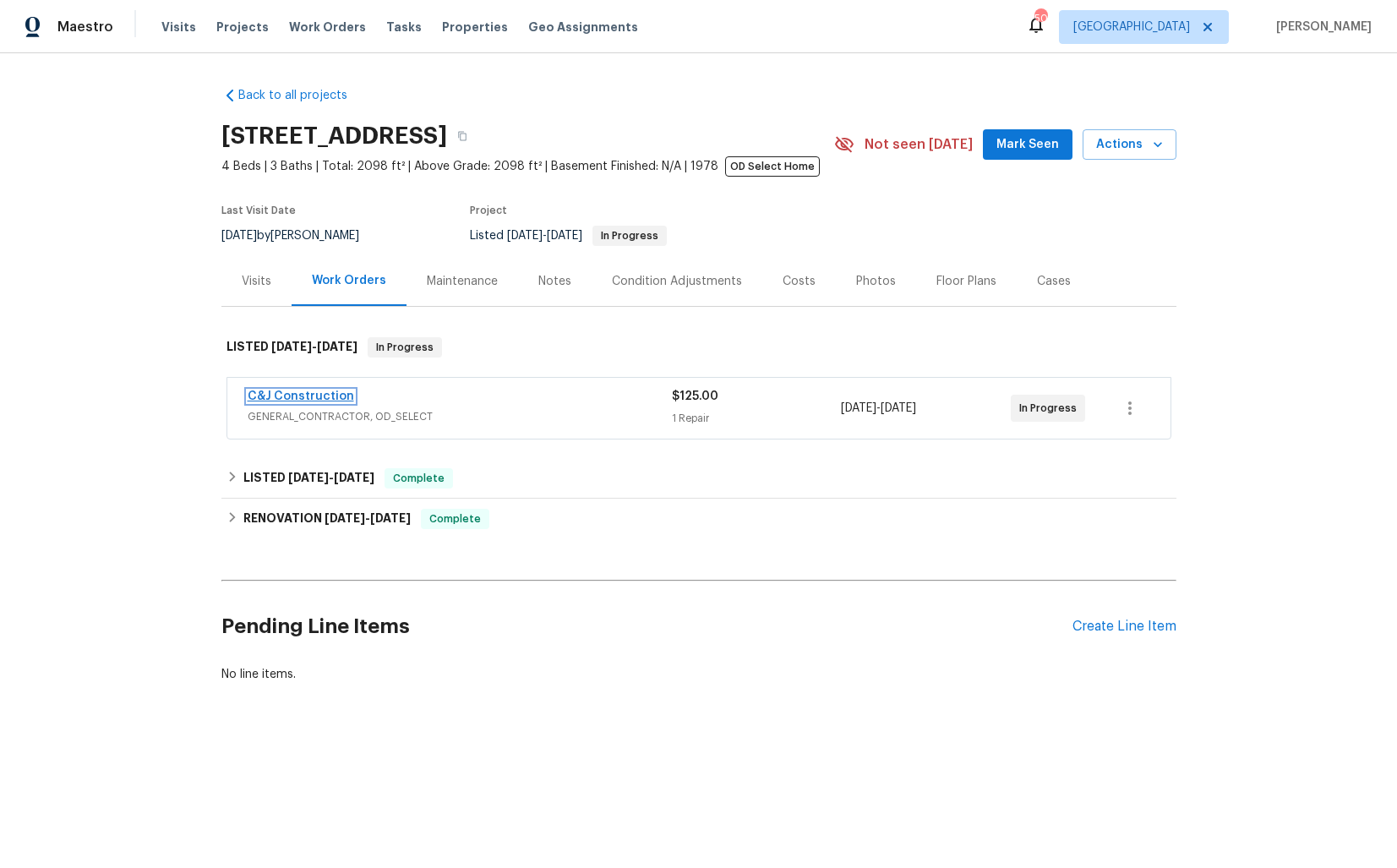
click at [294, 398] on link "C&J Construction" at bounding box center [300, 397] width 106 height 12
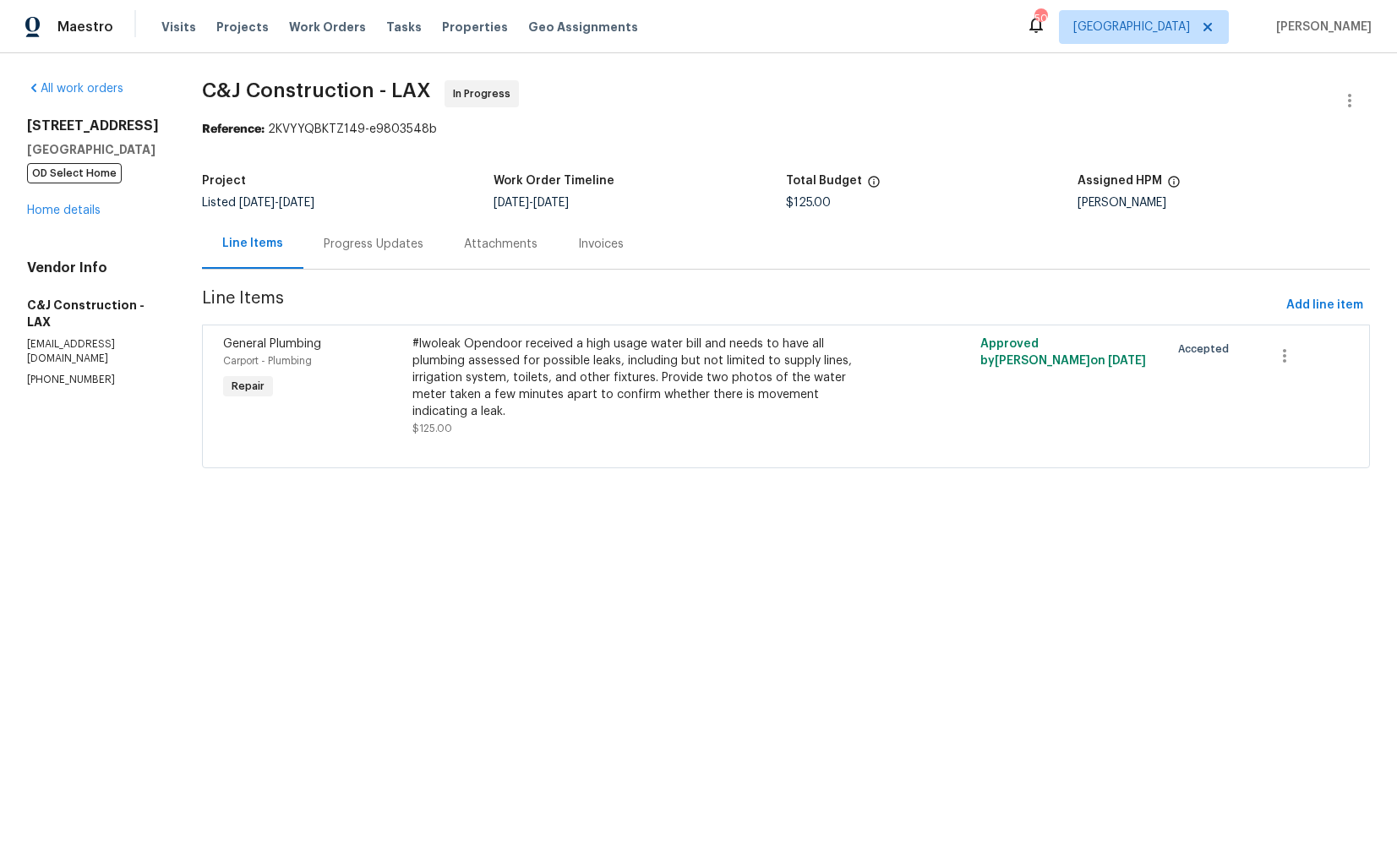
click at [388, 238] on div "Progress Updates" at bounding box center [374, 244] width 99 height 17
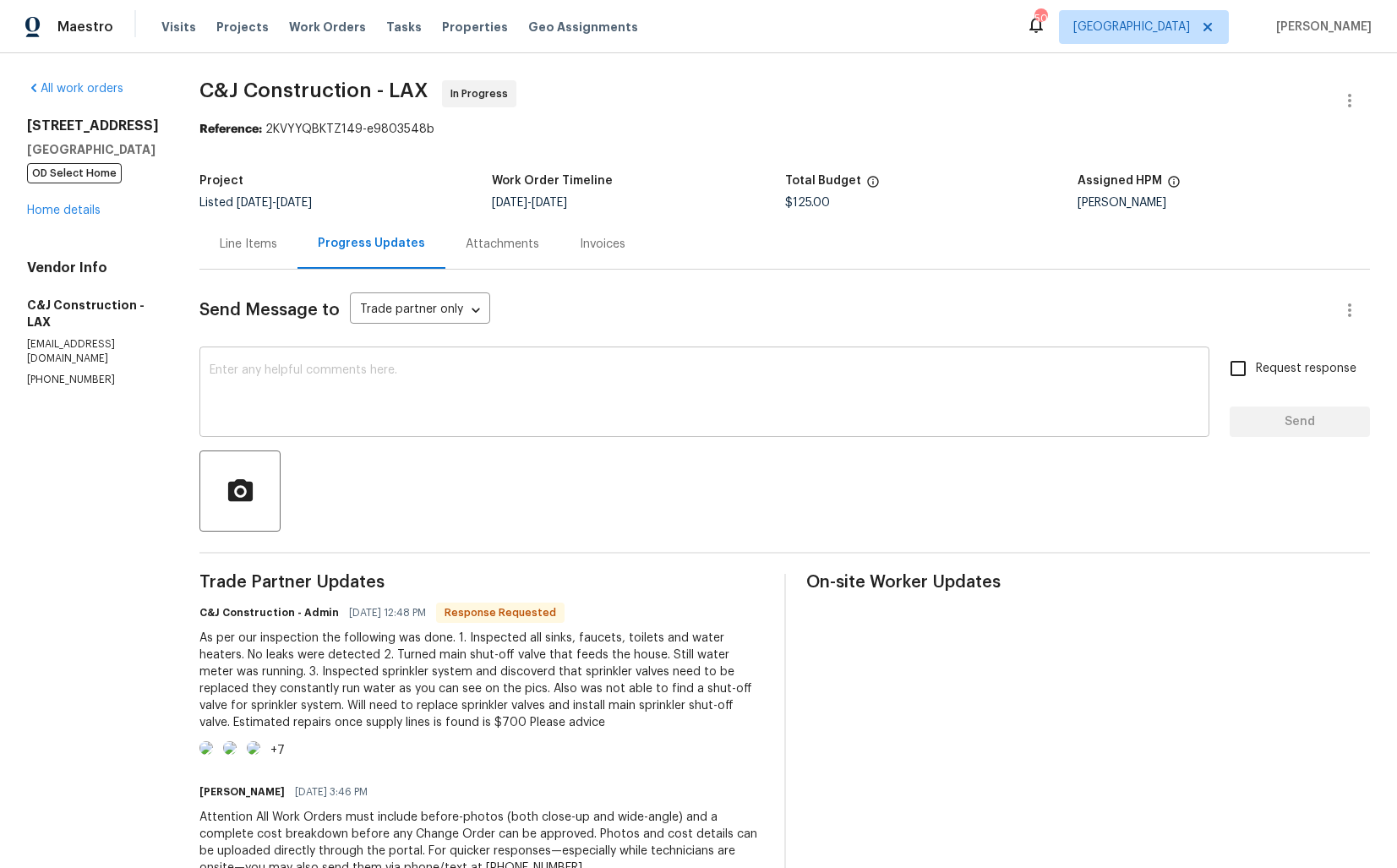
click at [377, 381] on textarea at bounding box center [705, 394] width 990 height 60
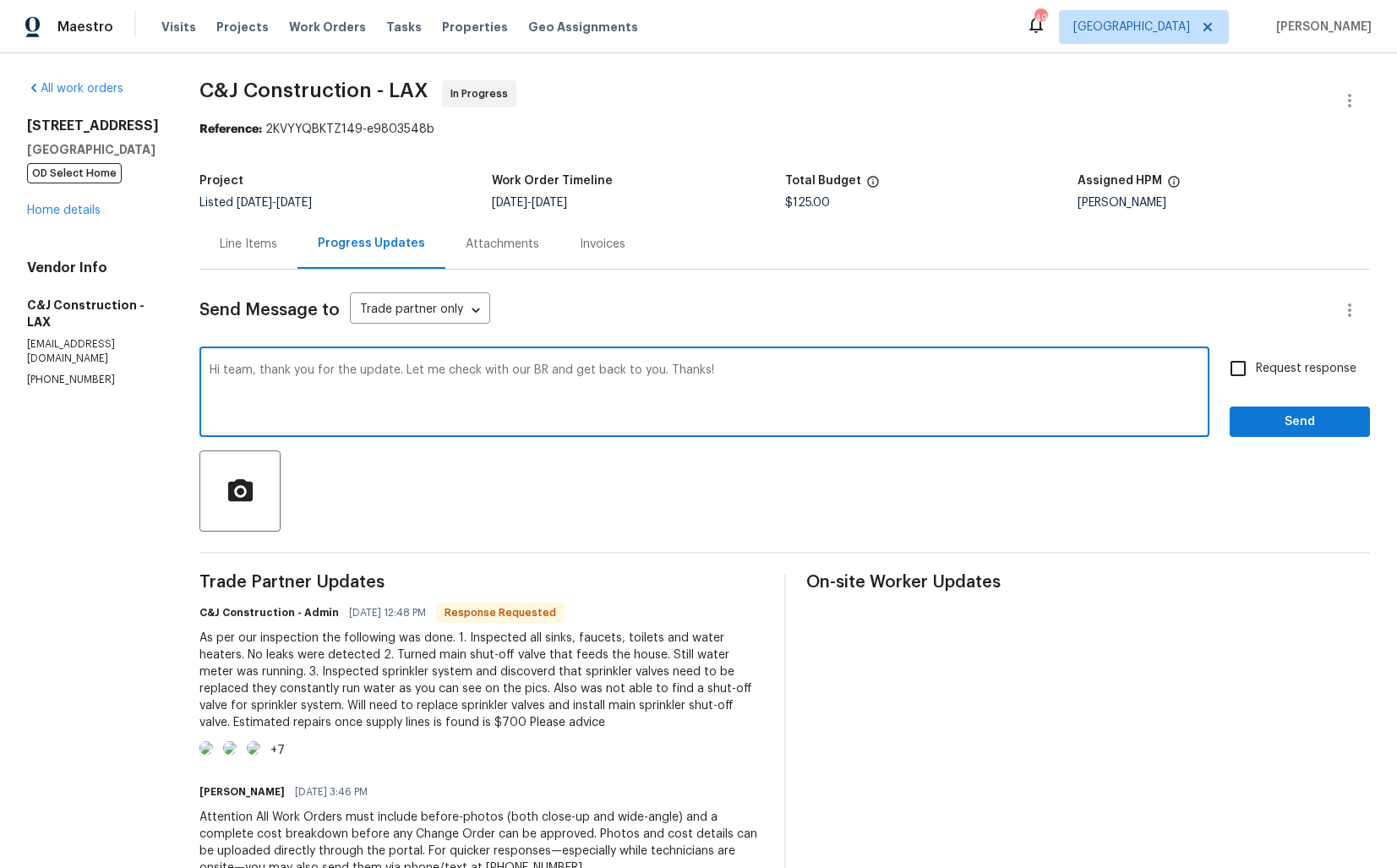
type textarea "Hi team, thank you for the update. Let me check with our BR and get back to you…"
click at [1284, 425] on span "Send" at bounding box center [1301, 422] width 113 height 21
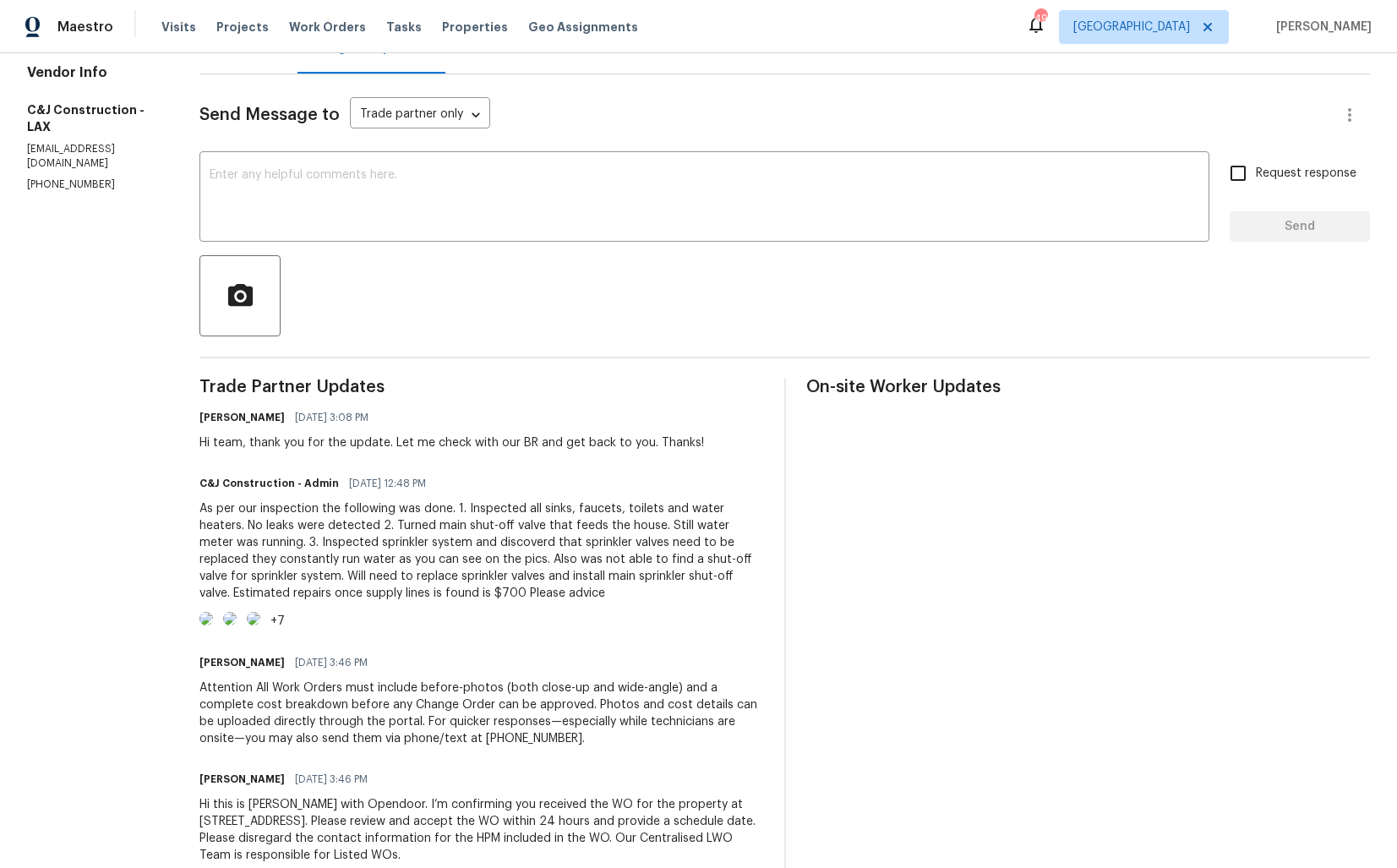
scroll to position [199, 0]
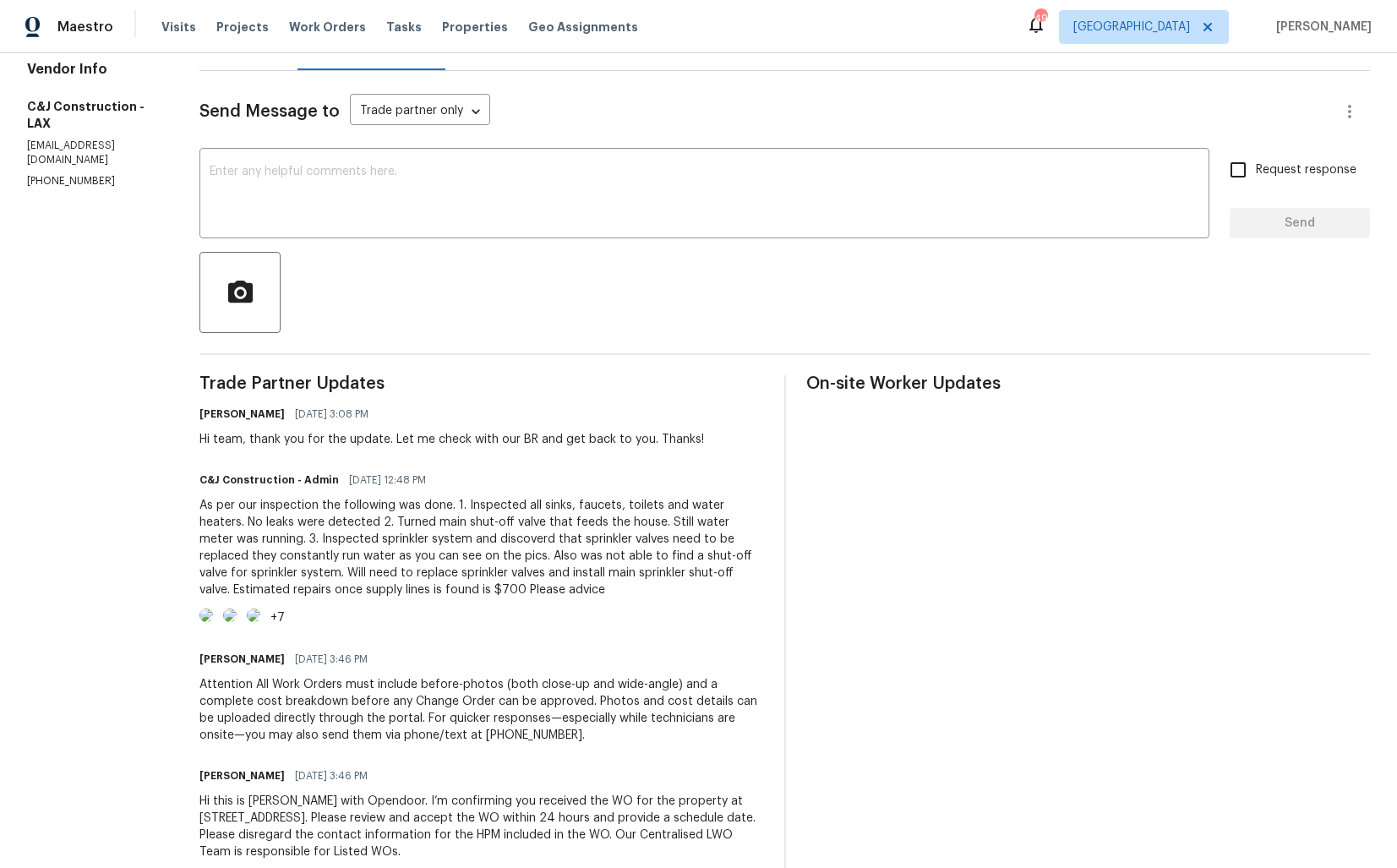
click at [319, 519] on div "As per our inspection the following was done. 1. Inspected all sinks, faucets, …" at bounding box center [482, 548] width 565 height 101
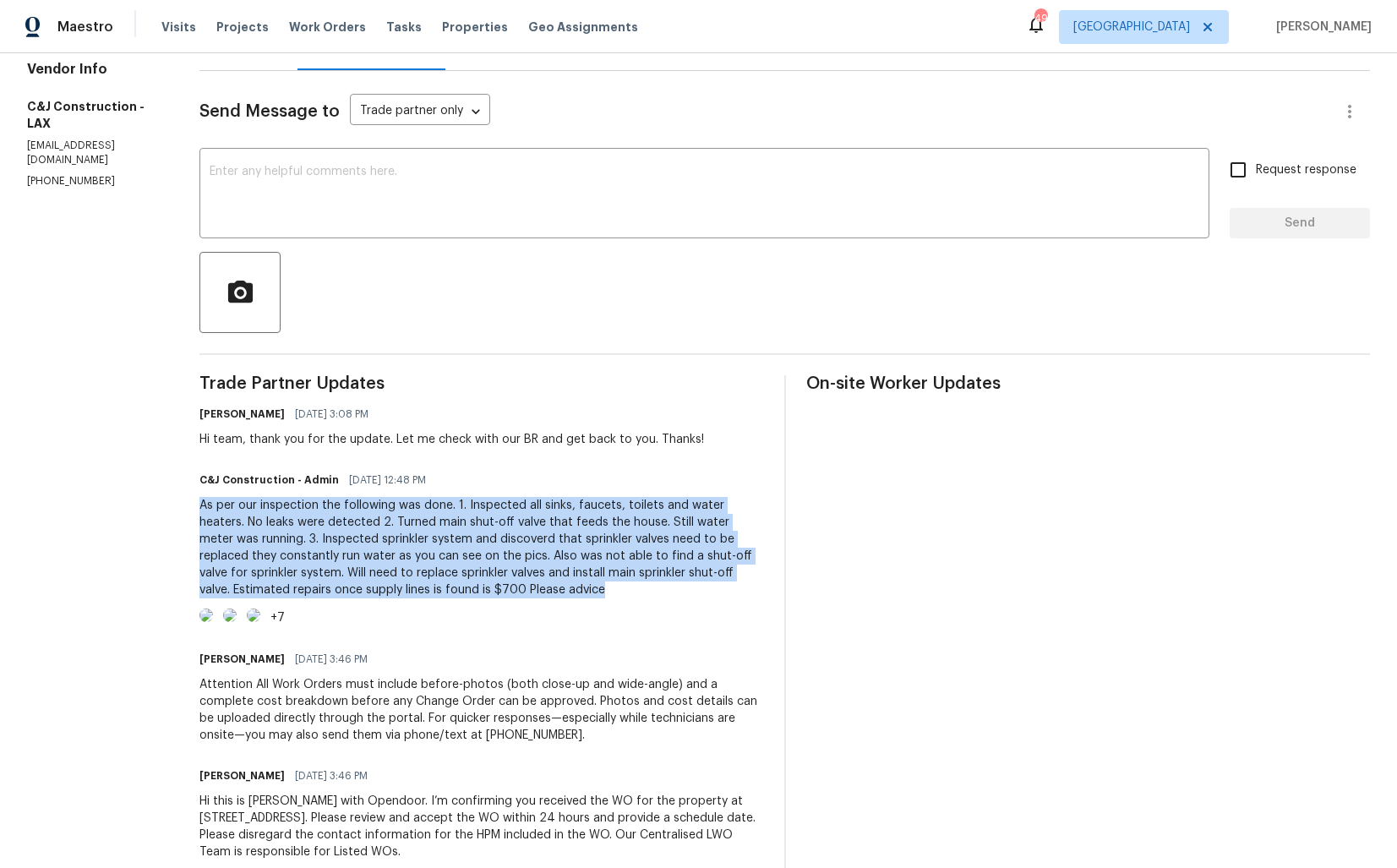
copy div "As per our inspection the following was done. 1. Inspected all sinks, faucets, …"
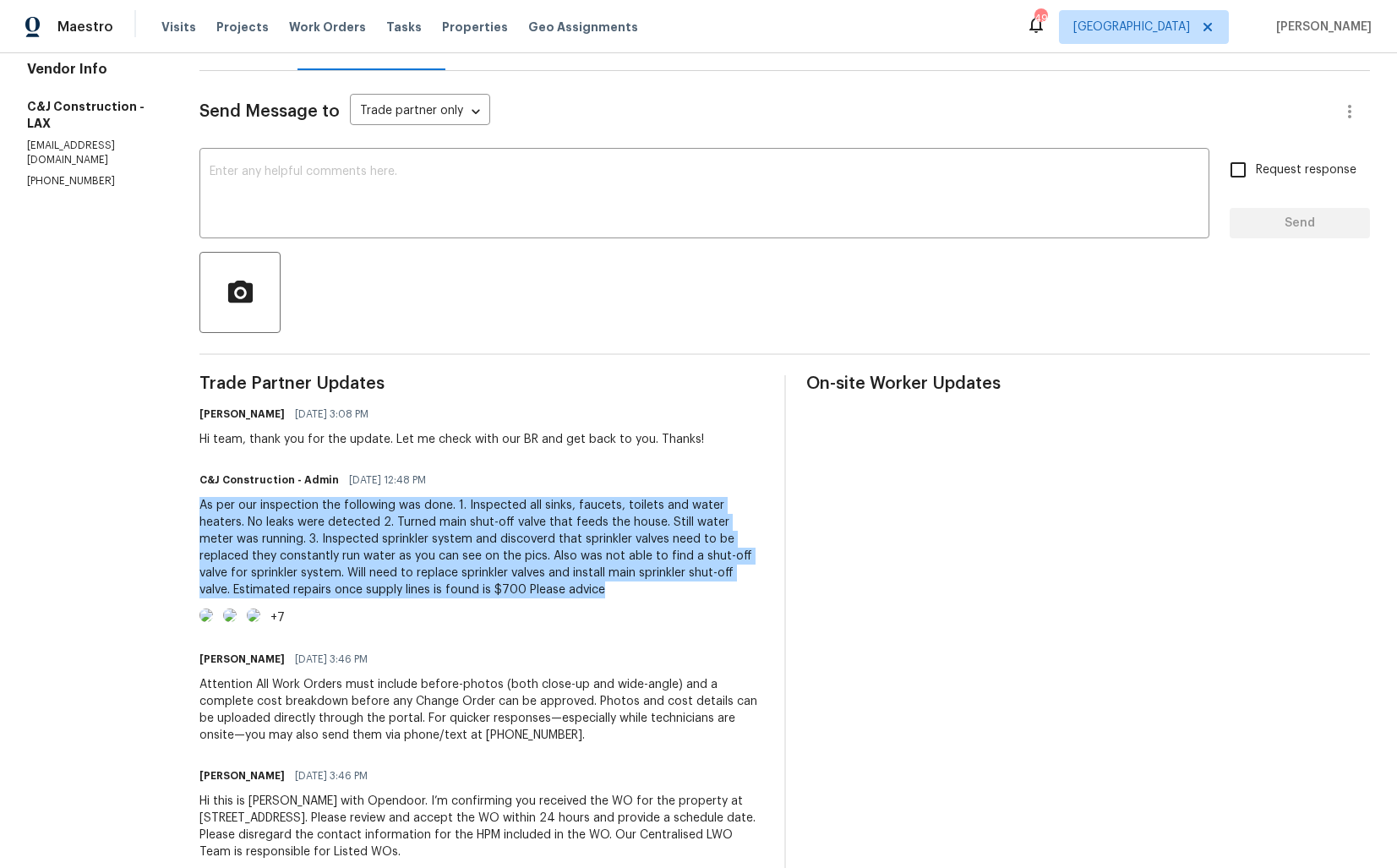
scroll to position [0, 0]
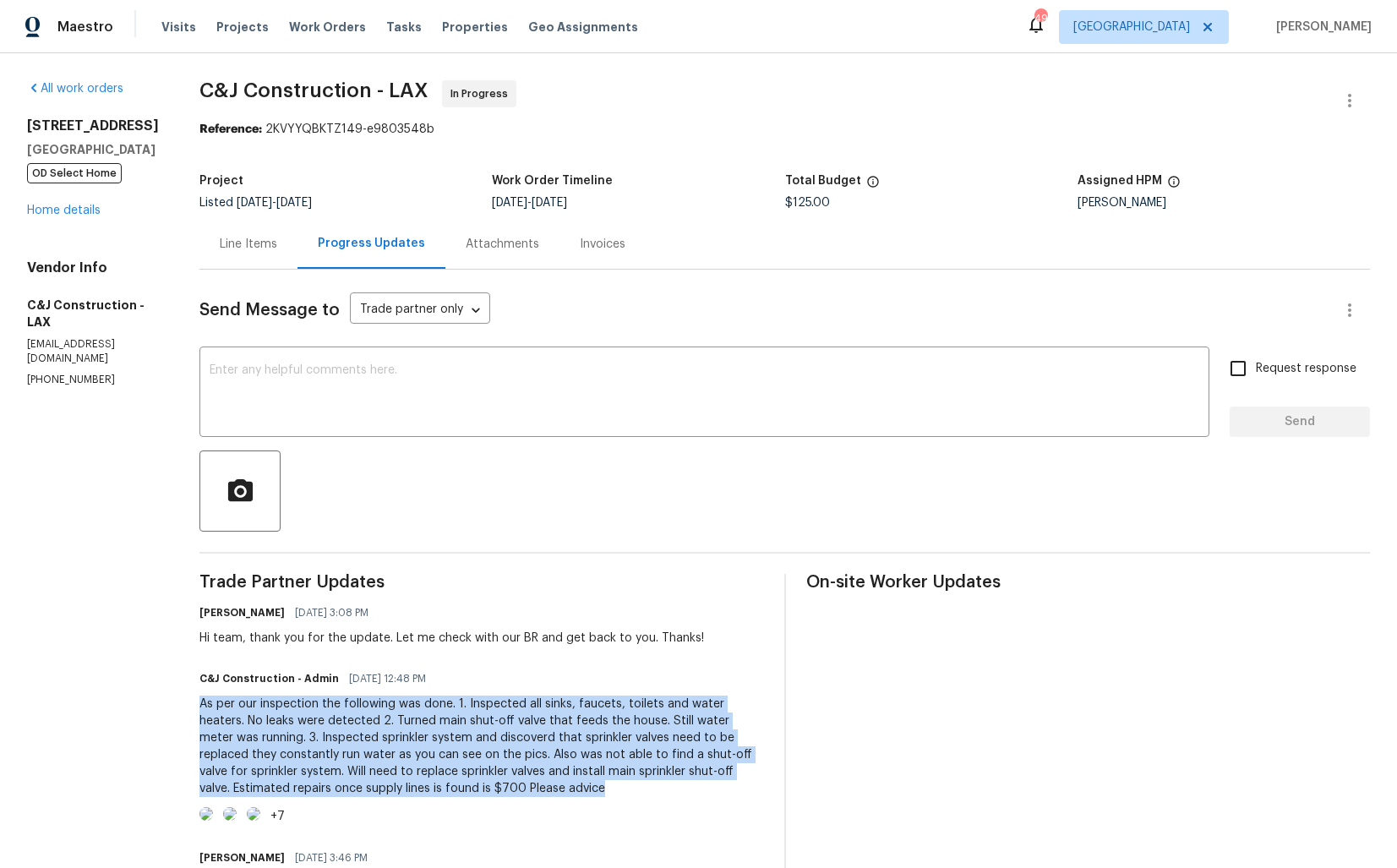
click at [565, 332] on div "Send Message to Trade partner only Trade partner only ​ x ​ Request response Se…" at bounding box center [786, 674] width 1171 height 809
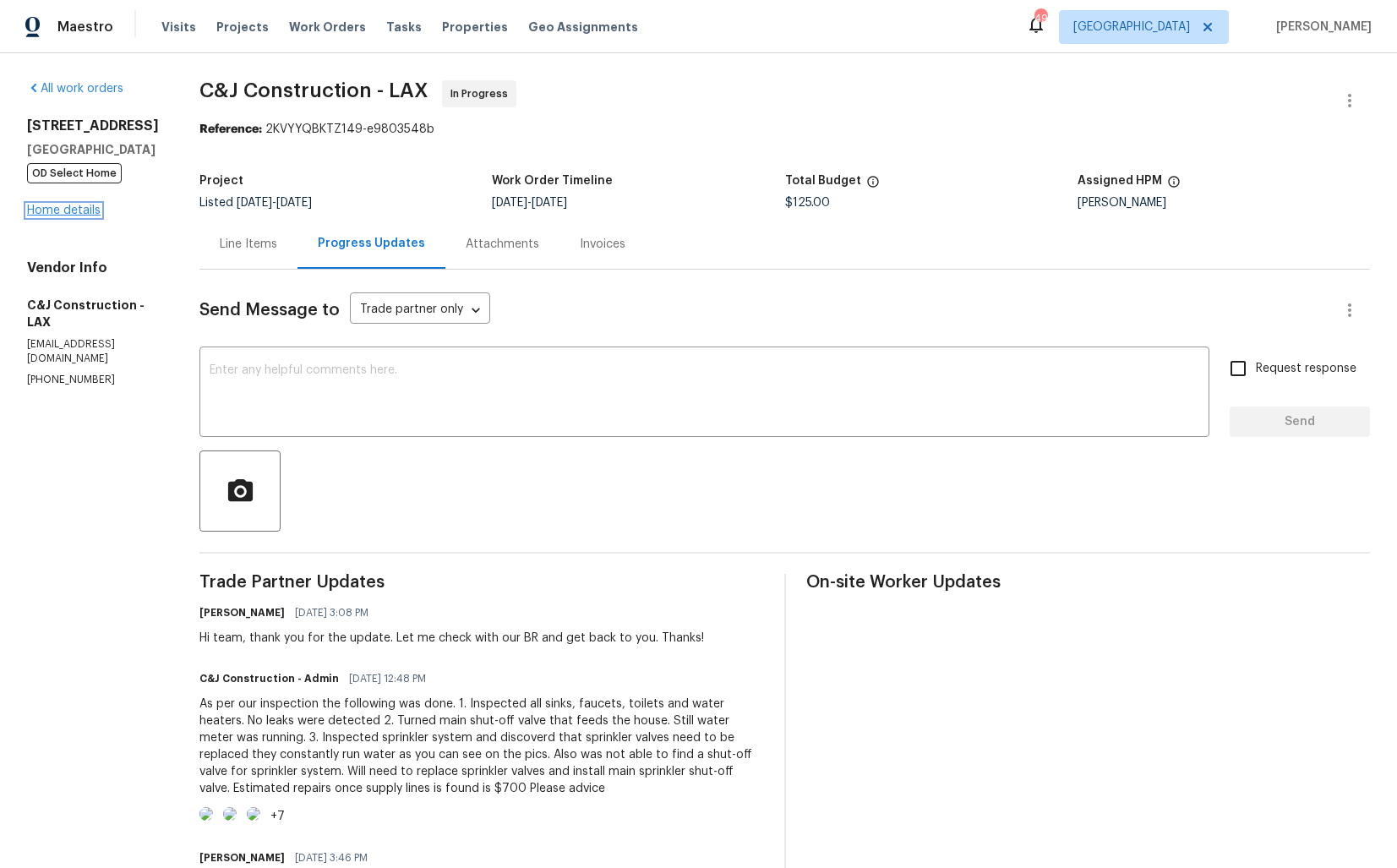
click at [91, 210] on link "Home details" at bounding box center [64, 211] width 74 height 12
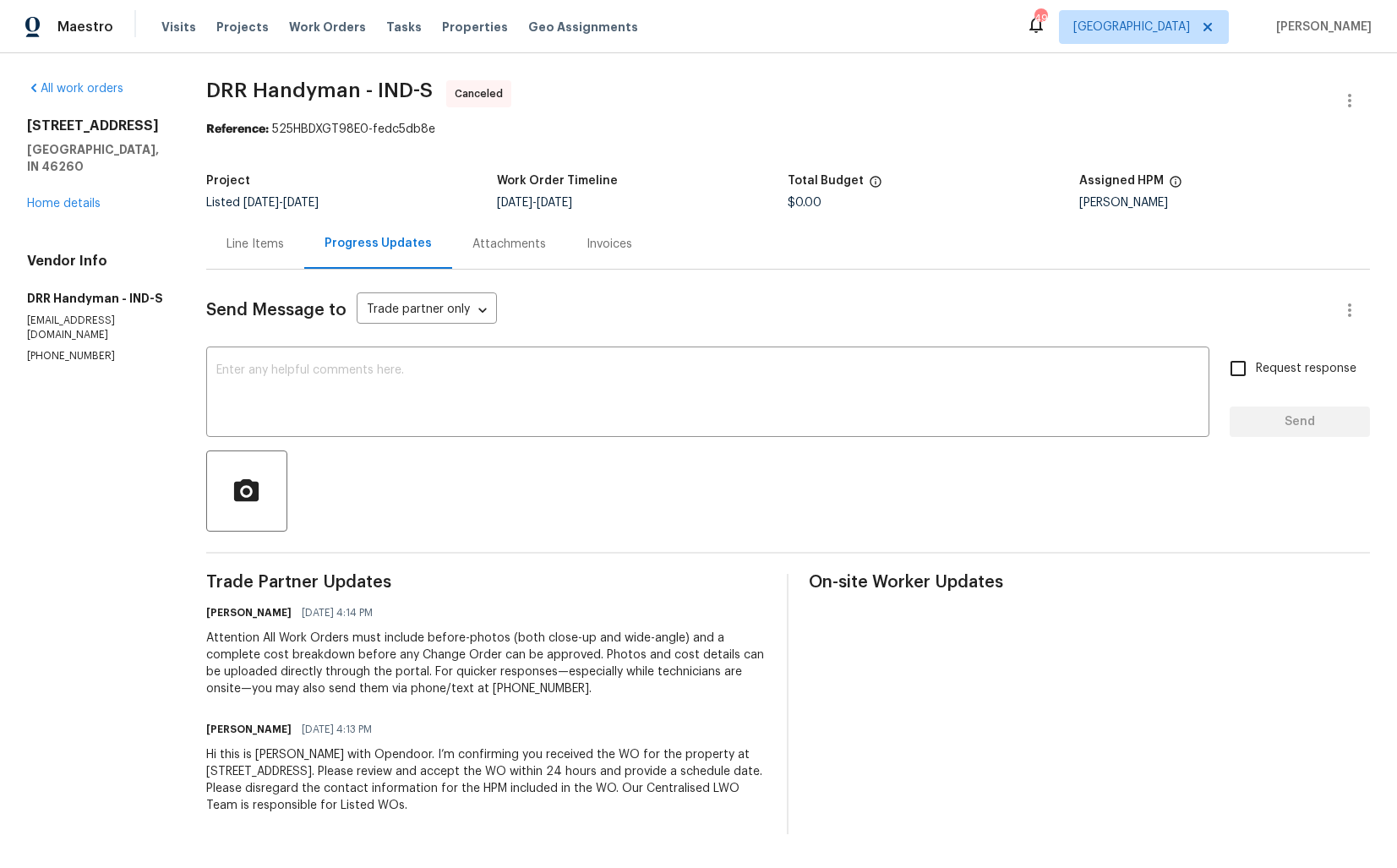
click at [252, 268] on div "Line Items" at bounding box center [255, 244] width 98 height 50
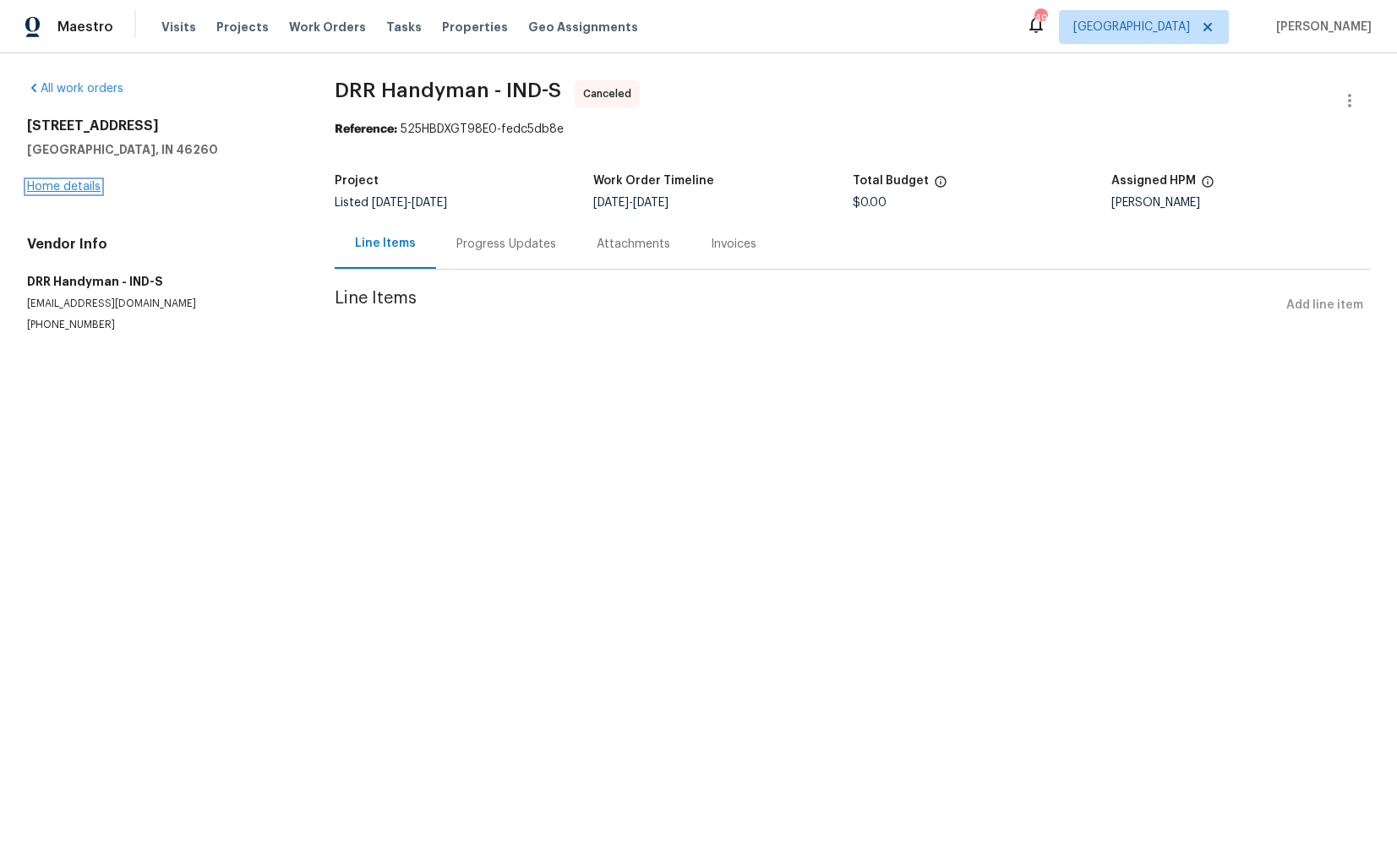
click at [68, 187] on link "Home details" at bounding box center [64, 187] width 74 height 12
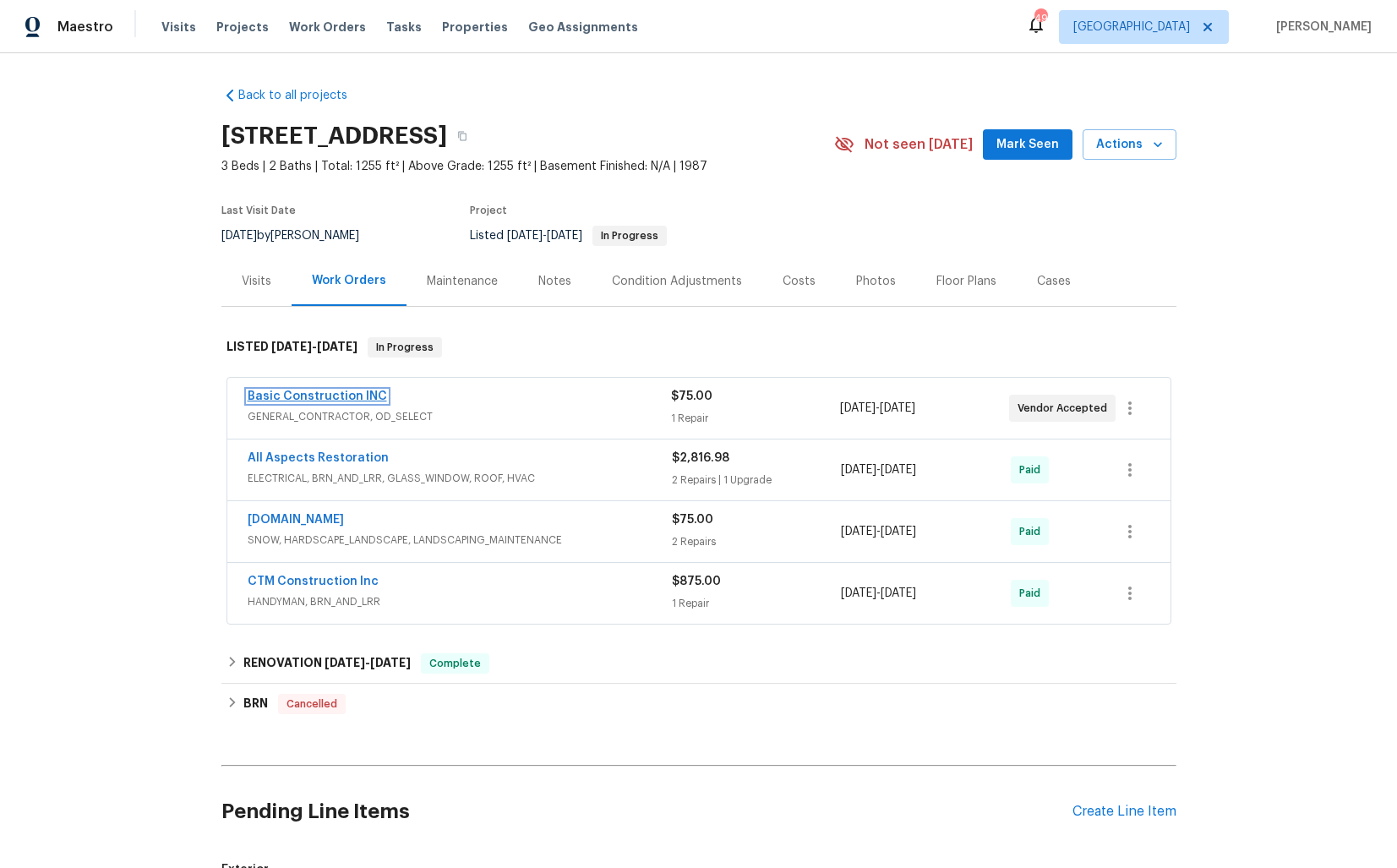
click at [287, 395] on link "Basic Construction INC" at bounding box center [317, 397] width 139 height 12
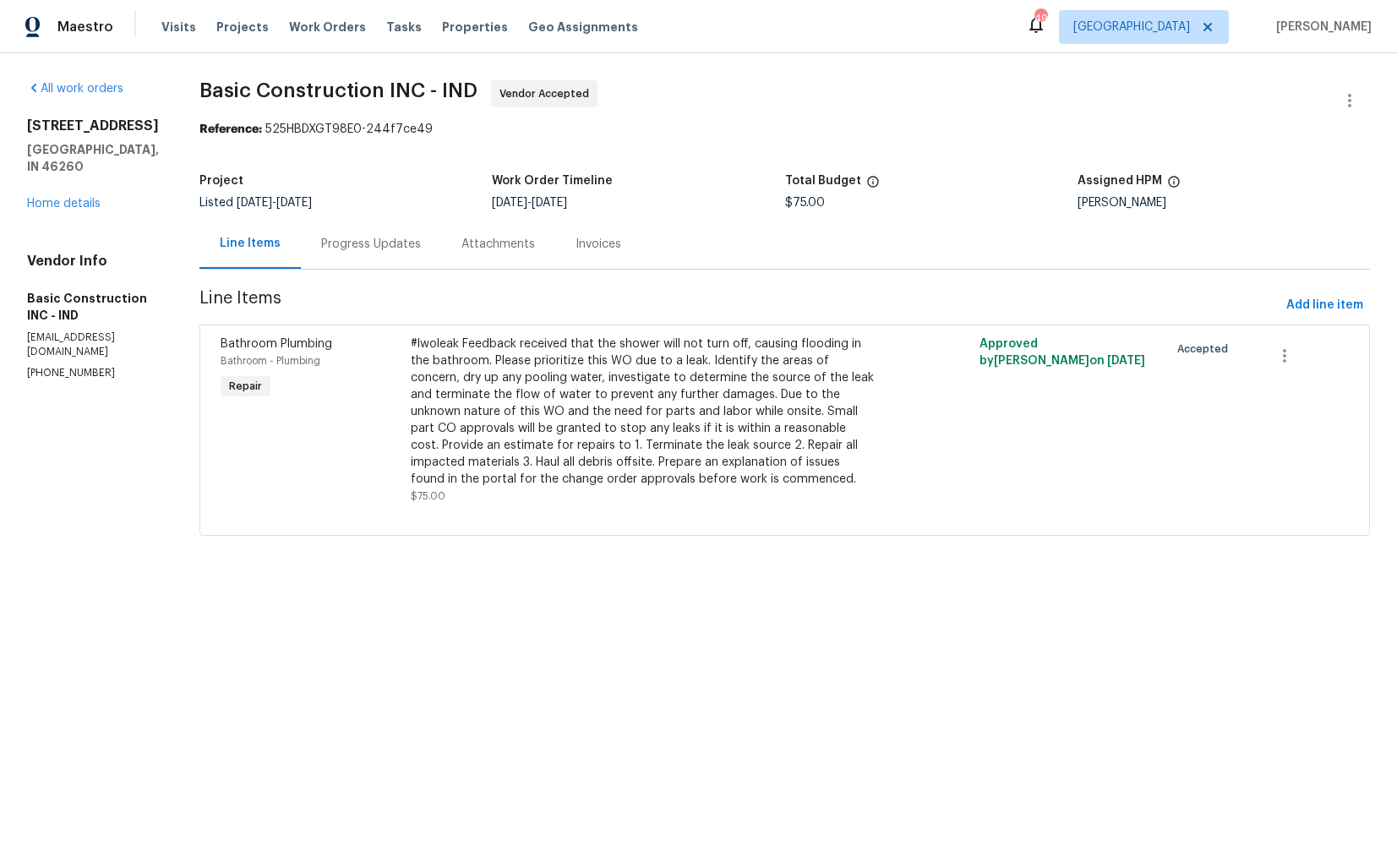
click at [321, 244] on div "Progress Updates" at bounding box center [371, 244] width 99 height 17
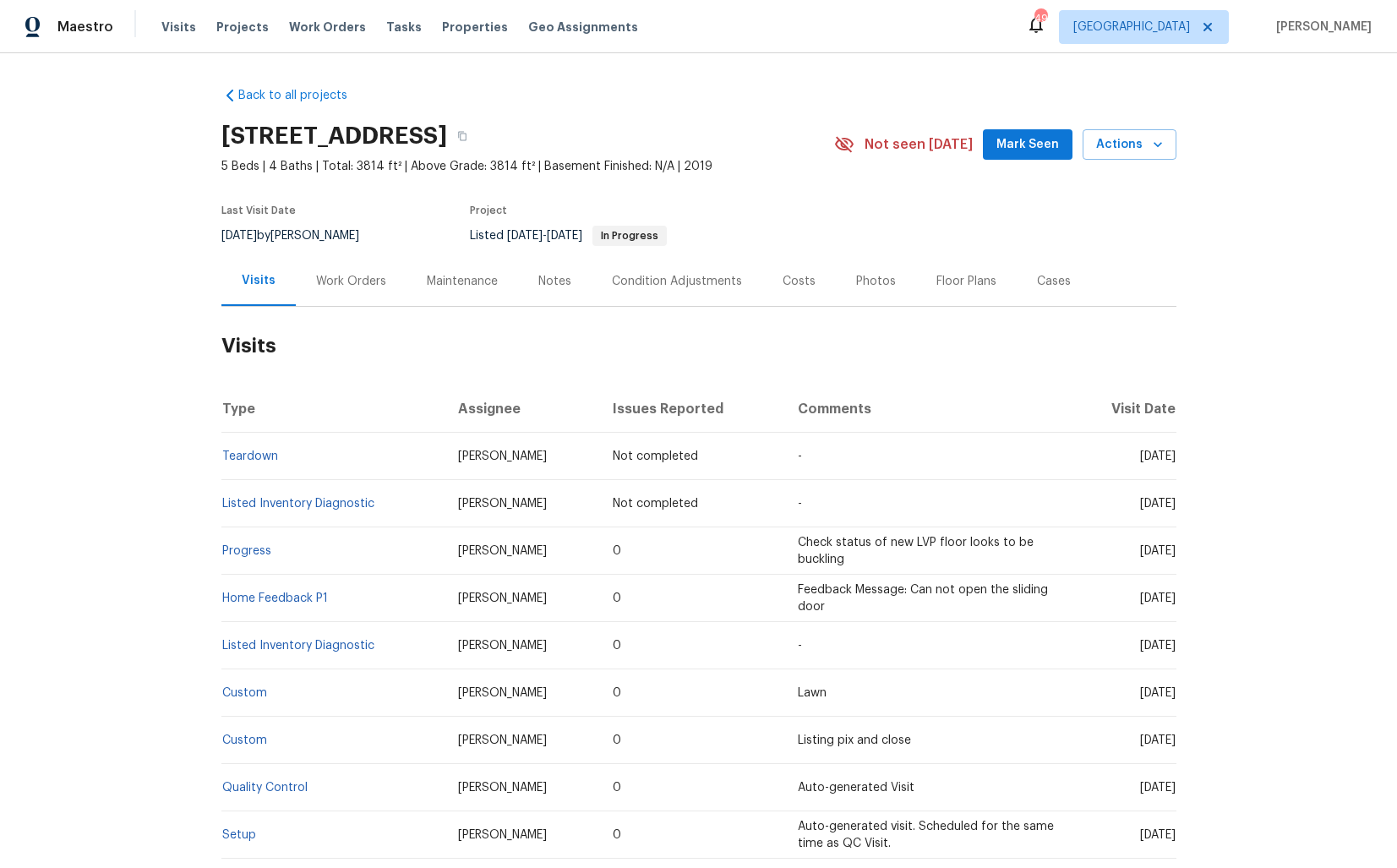
click at [330, 283] on div "Work Orders" at bounding box center [351, 281] width 71 height 17
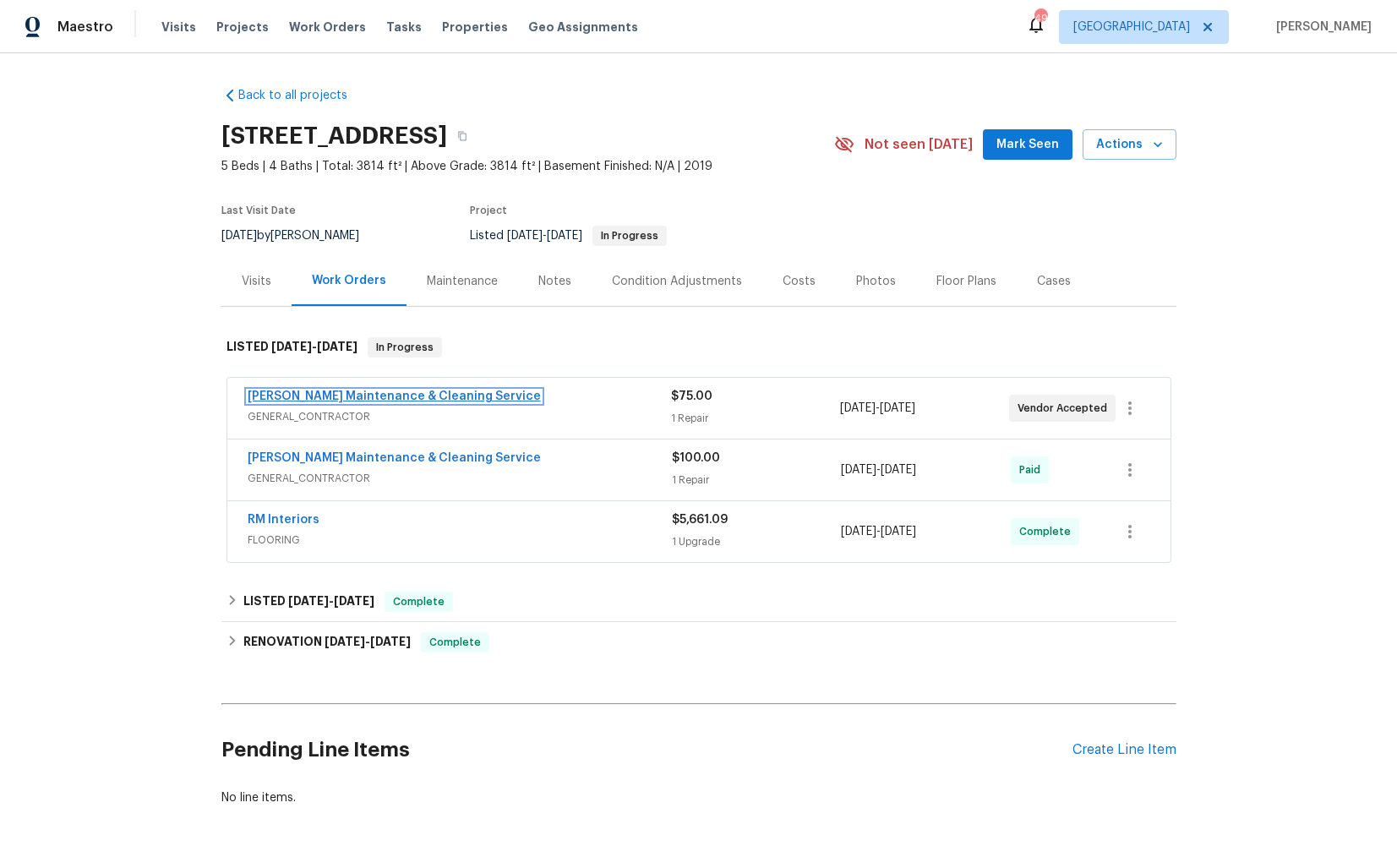
click at [375, 398] on link "Baker's Maintenance & Cleaning Service" at bounding box center [394, 397] width 293 height 12
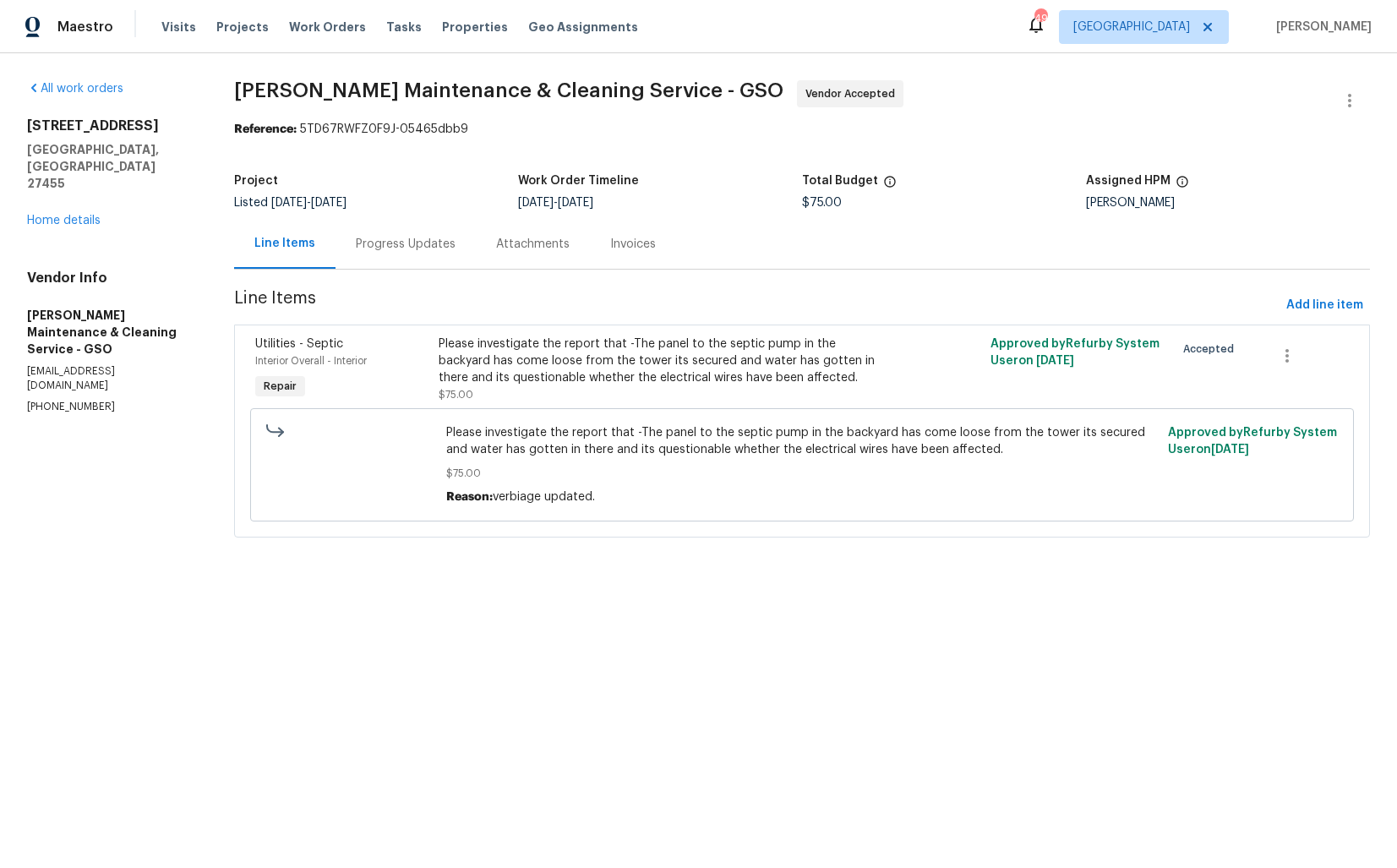
click at [386, 236] on div "Progress Updates" at bounding box center [406, 244] width 99 height 17
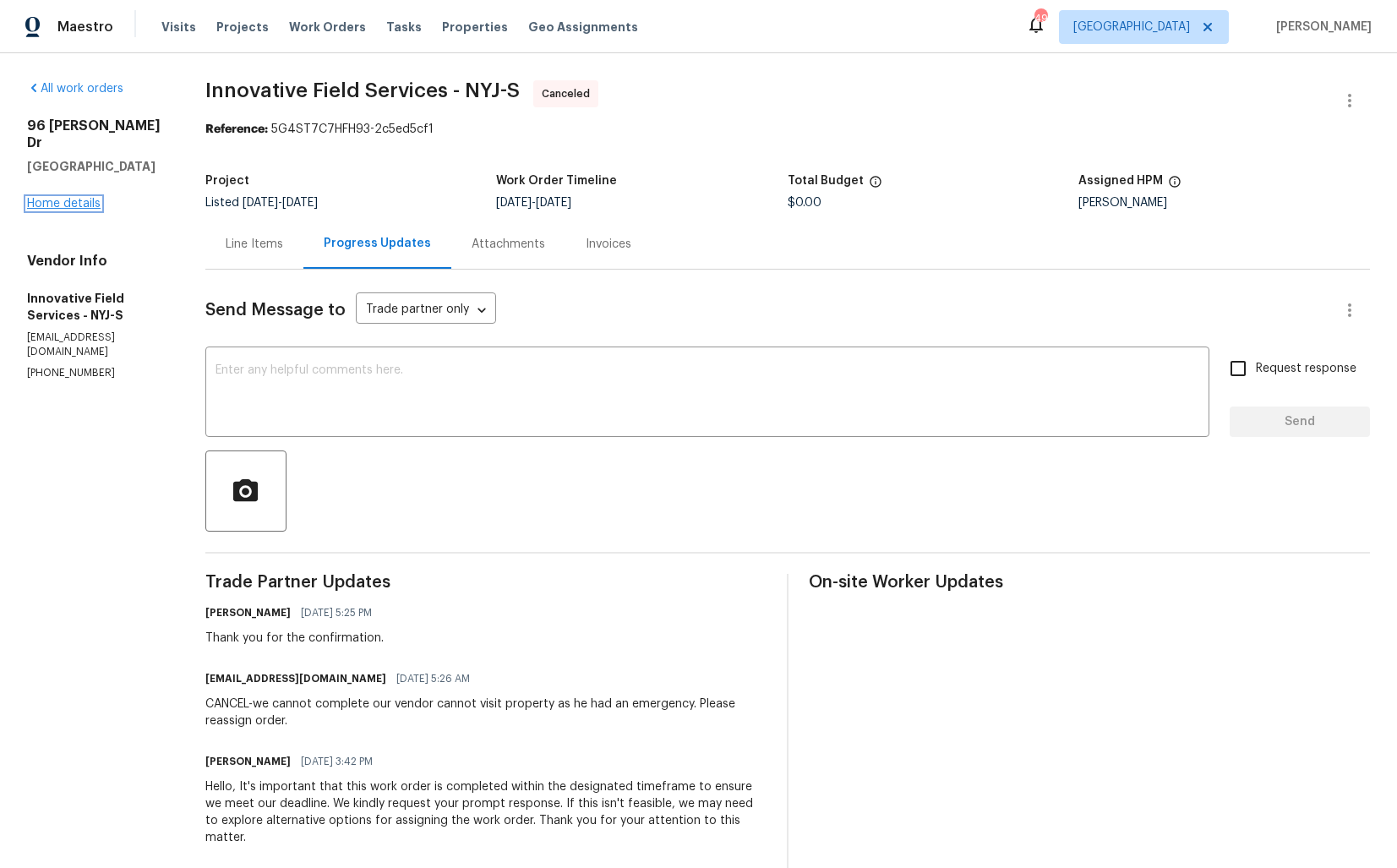
click at [66, 198] on link "Home details" at bounding box center [64, 204] width 74 height 12
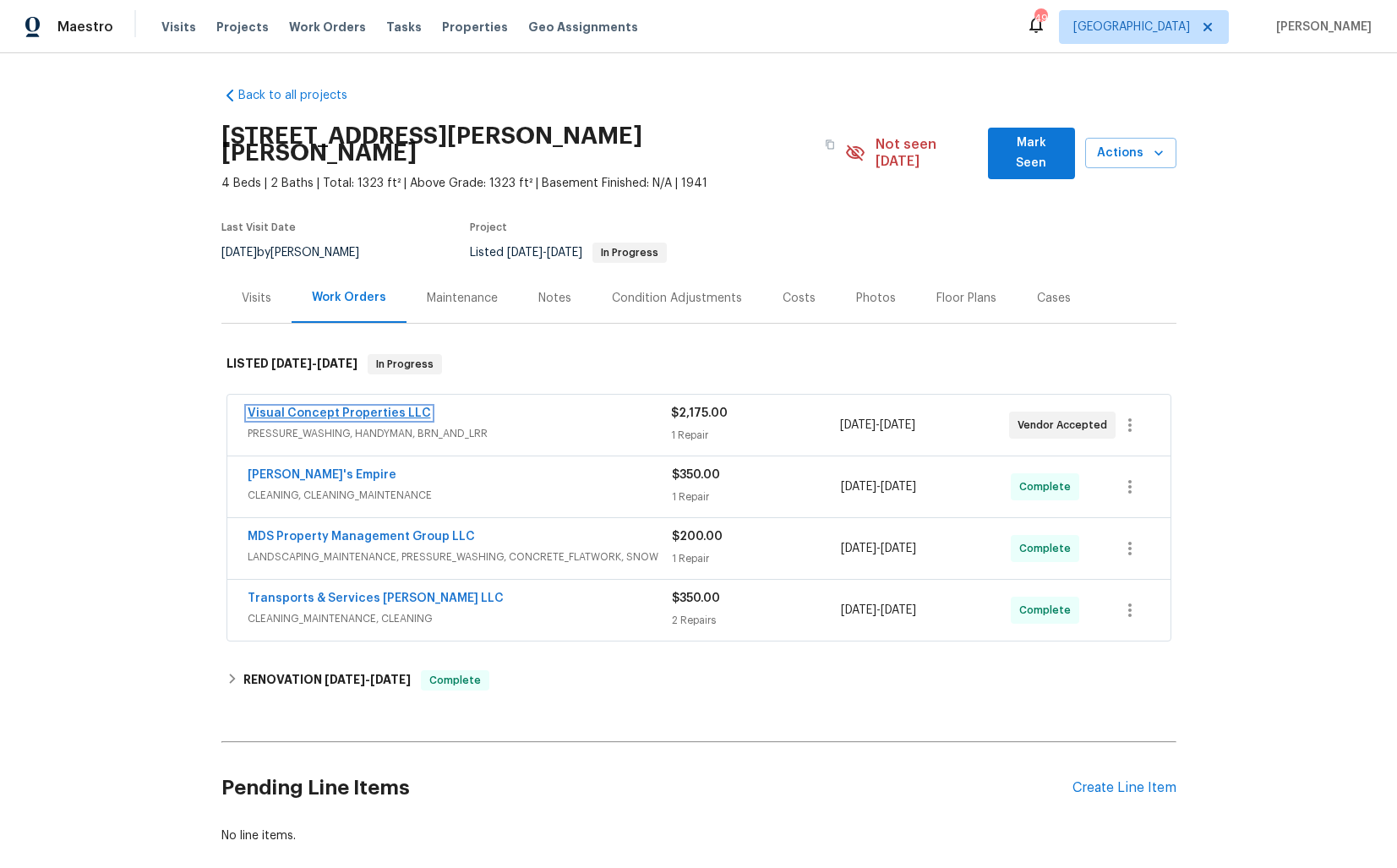
click at [293, 408] on link "Visual Concept Properties LLC" at bounding box center [339, 414] width 183 height 12
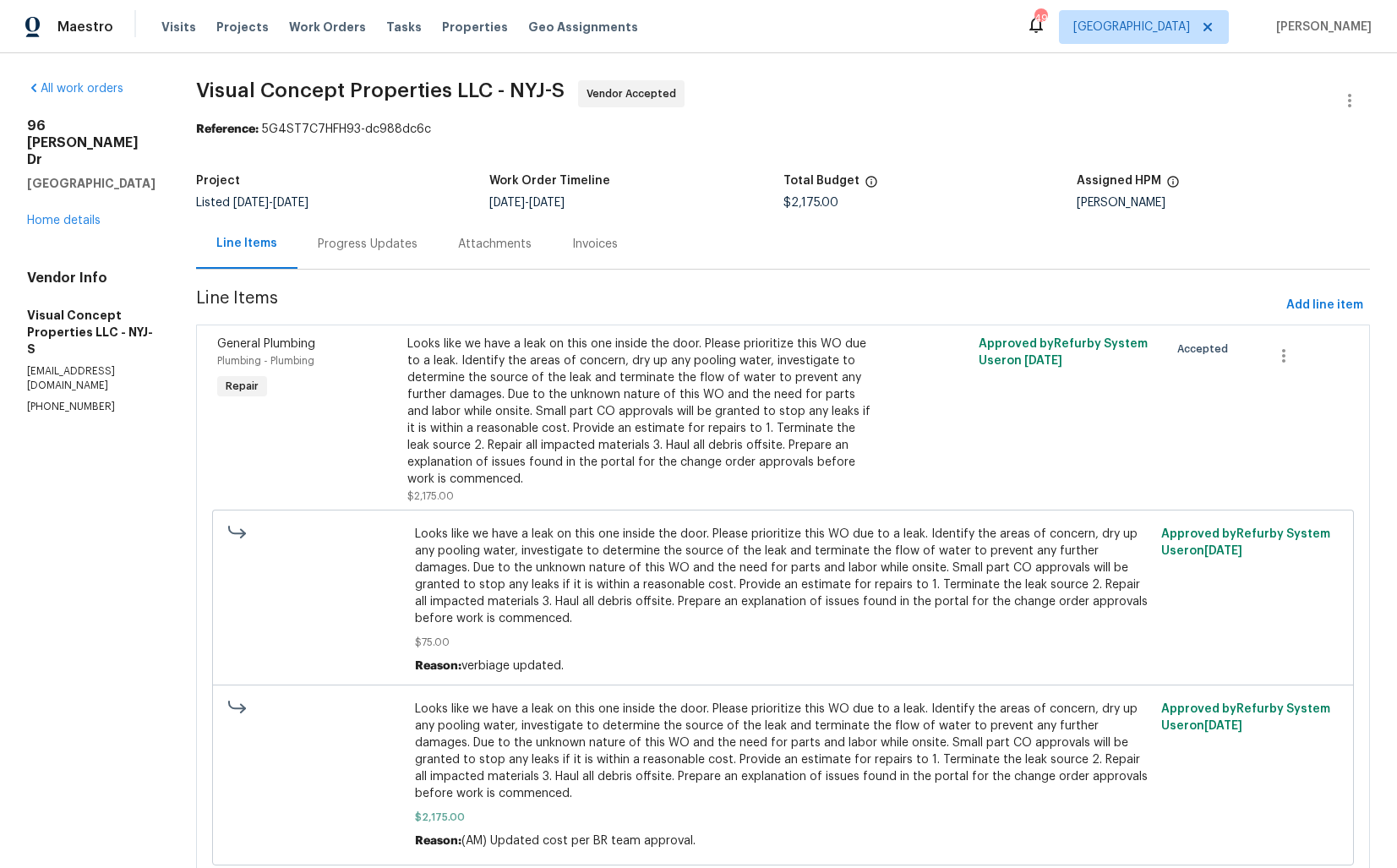
click at [378, 258] on div "Progress Updates" at bounding box center [367, 244] width 140 height 50
